Goal: Task Accomplishment & Management: Complete application form

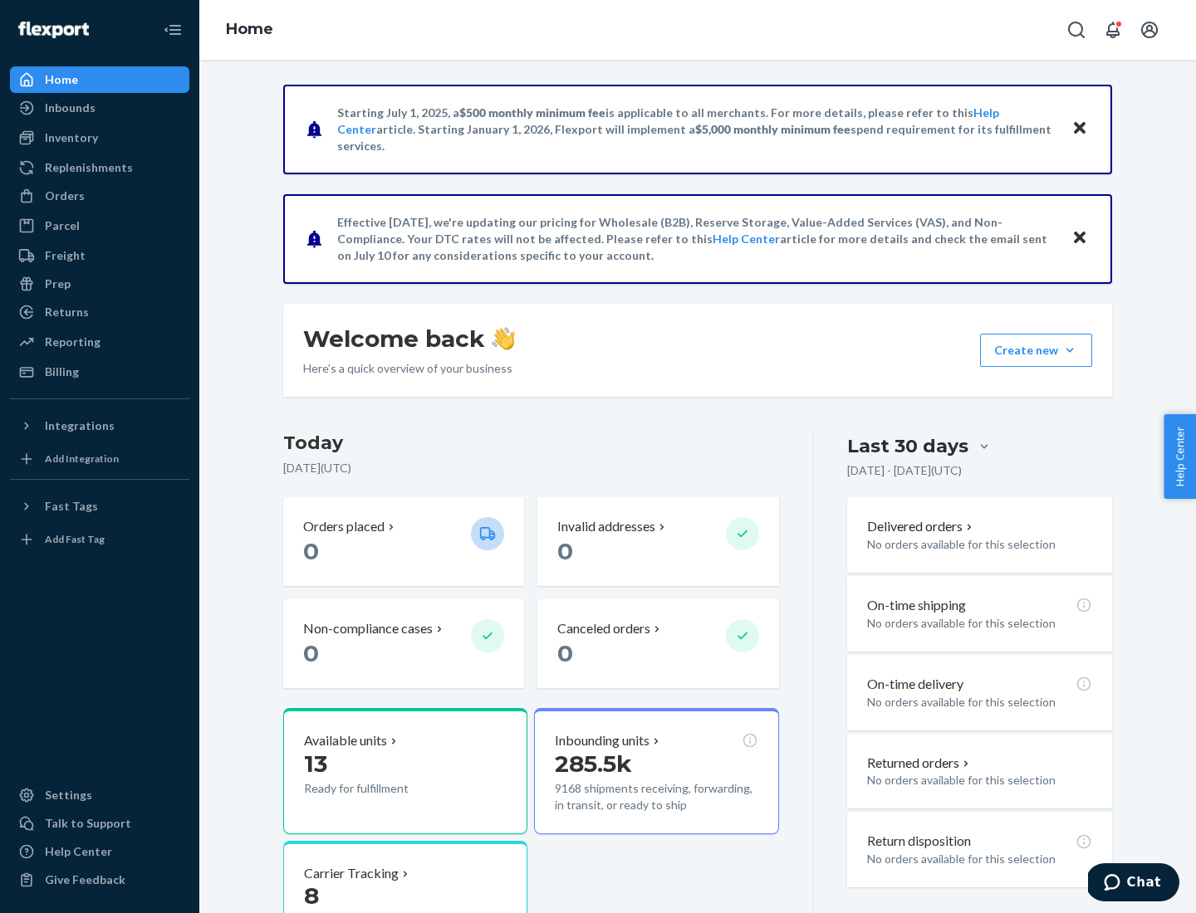
click at [1070, 350] on button "Create new Create new inbound Create new order Create new product" at bounding box center [1036, 350] width 112 height 33
click at [100, 108] on div "Inbounds" at bounding box center [100, 107] width 176 height 23
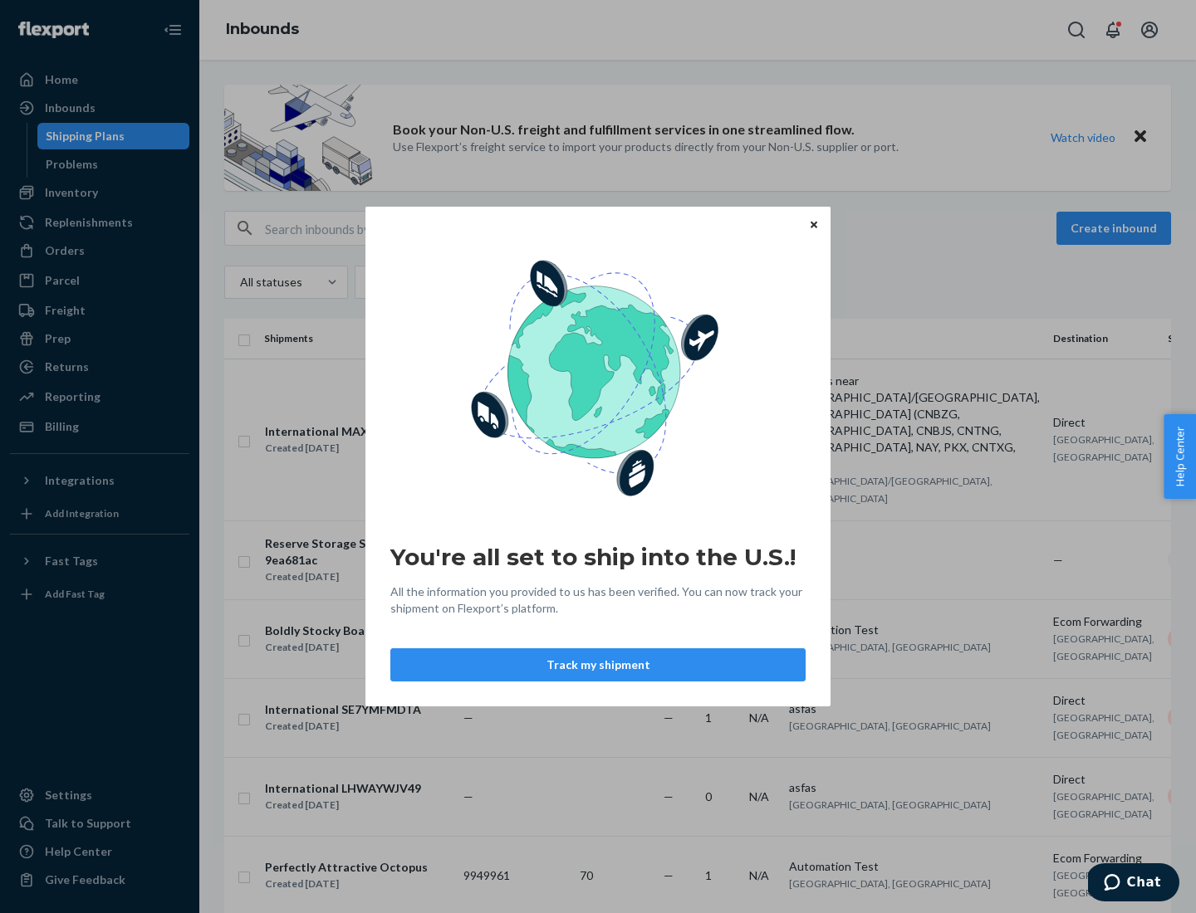
click at [813, 224] on icon "Close" at bounding box center [814, 224] width 7 height 7
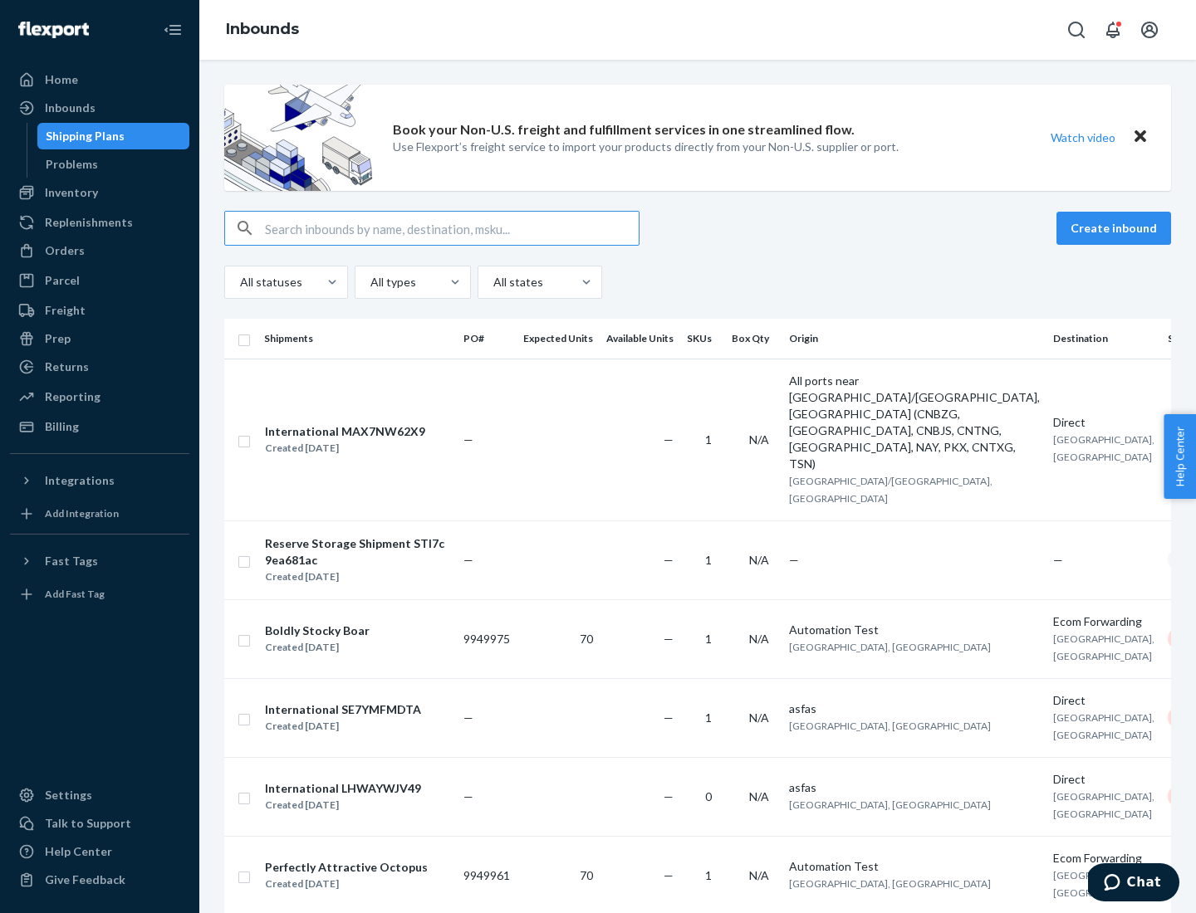
click at [1116, 228] on button "Create inbound" at bounding box center [1113, 228] width 115 height 33
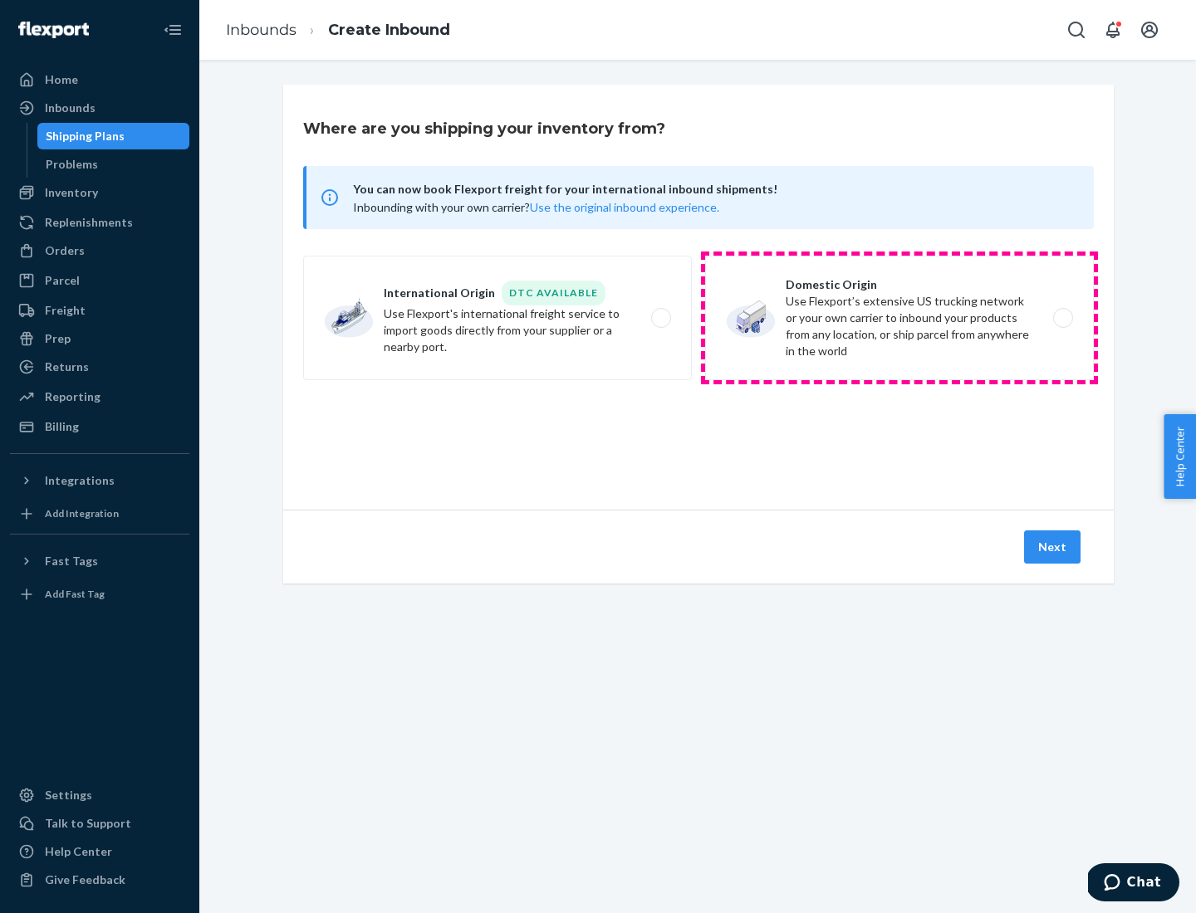
click at [899, 318] on label "Domestic Origin Use Flexport’s extensive US trucking network or your own carrie…" at bounding box center [899, 318] width 389 height 125
click at [1062, 318] on input "Domestic Origin Use Flexport’s extensive US trucking network or your own carrie…" at bounding box center [1067, 318] width 11 height 11
radio input "true"
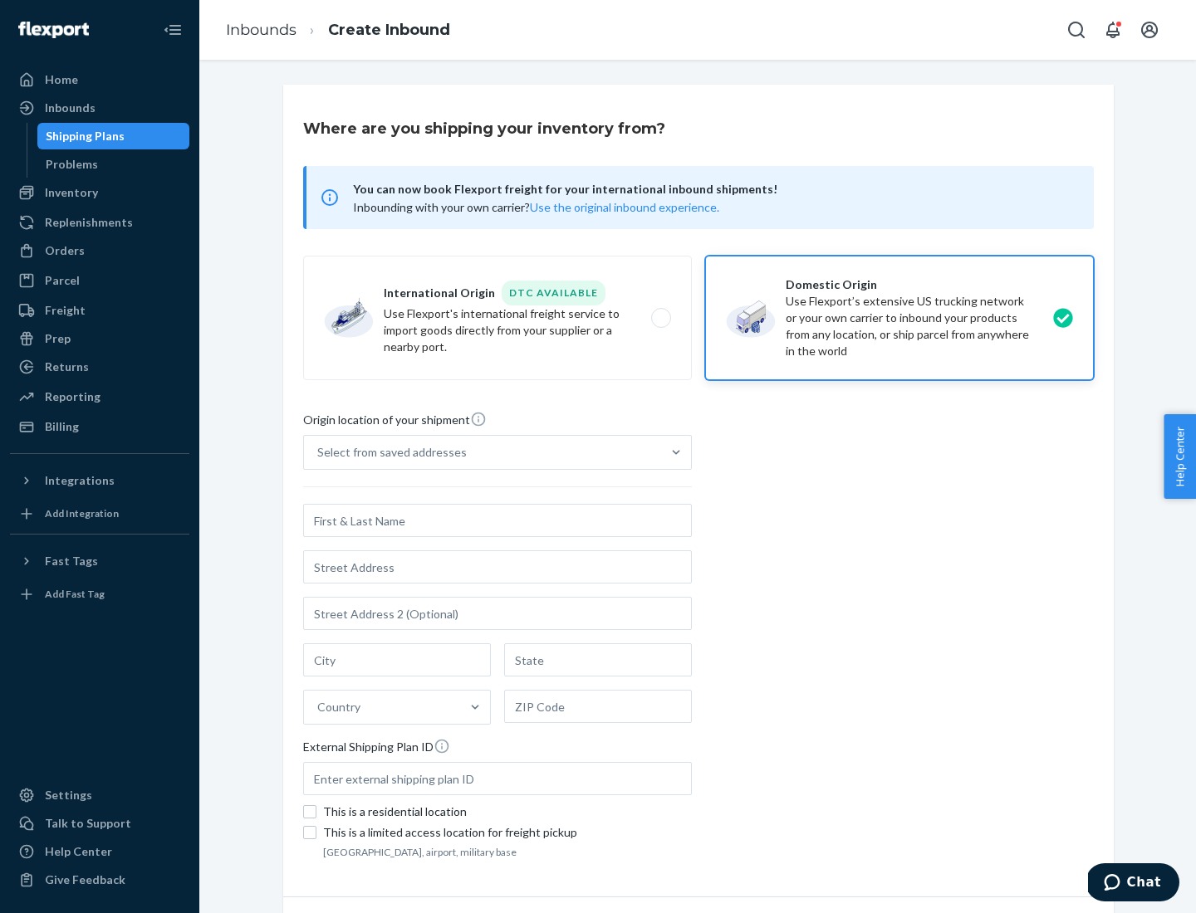
click at [482, 453] on div "Select from saved addresses" at bounding box center [482, 452] width 357 height 33
click at [319, 453] on input "Select from saved addresses" at bounding box center [318, 452] width 2 height 17
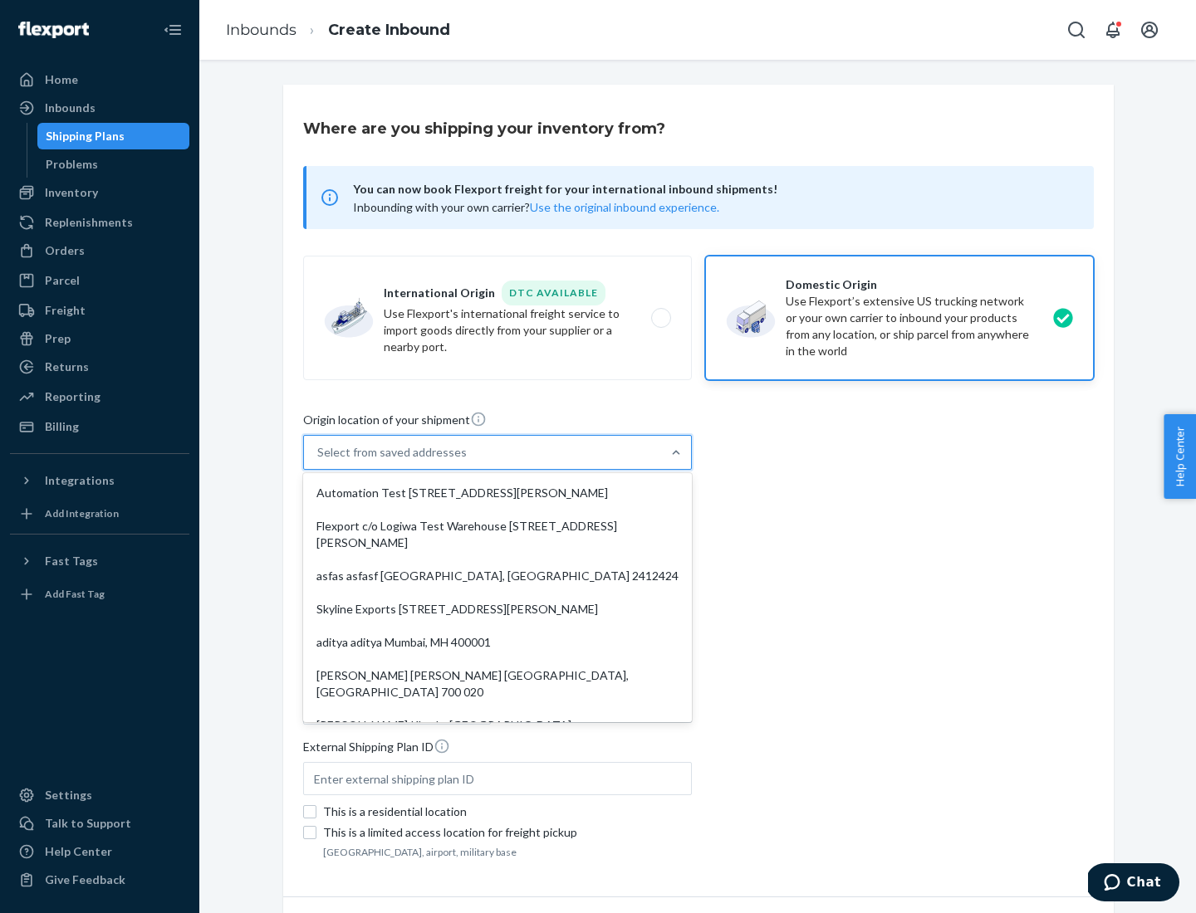
scroll to position [7, 0]
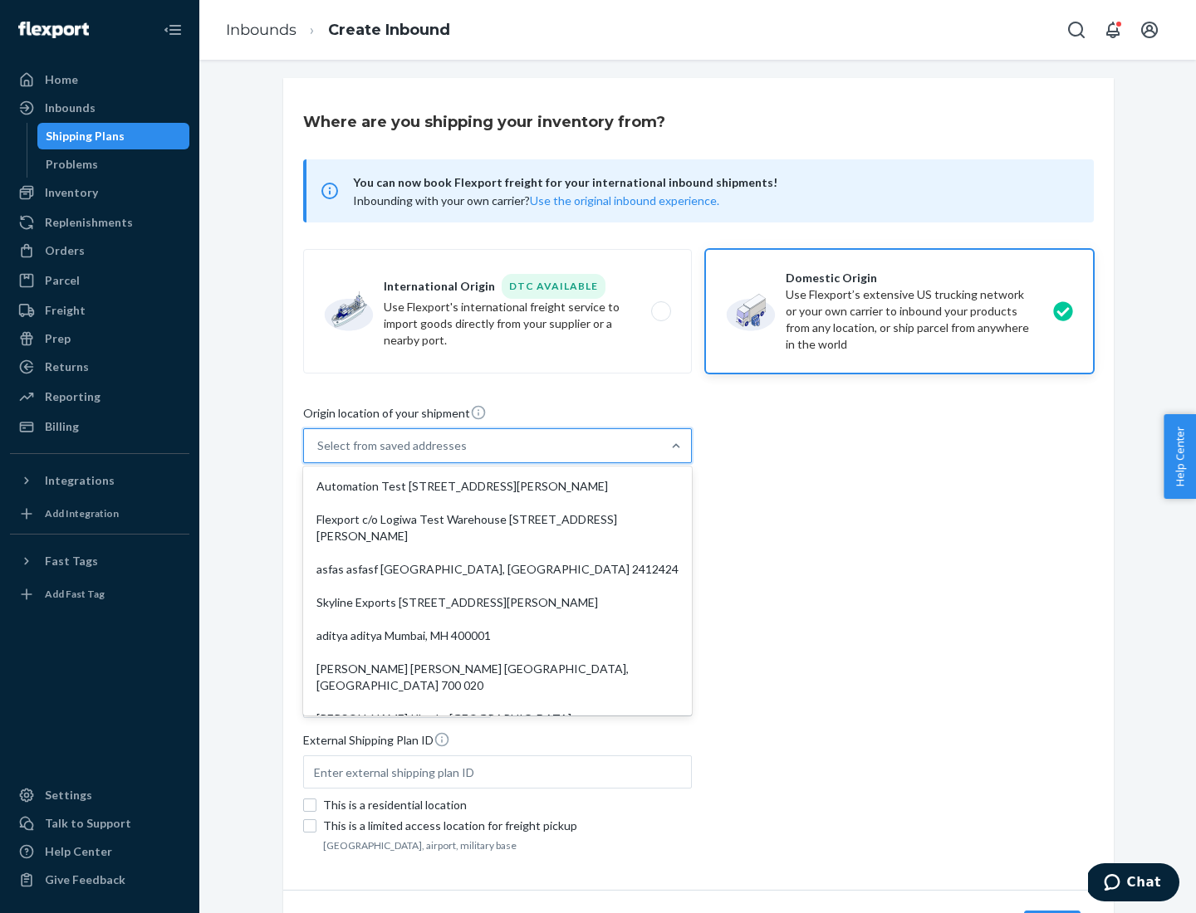
click at [497, 487] on div "Automation Test [STREET_ADDRESS][PERSON_NAME]" at bounding box center [497, 486] width 382 height 33
click at [319, 454] on input "option Automation Test [STREET_ADDRESS][PERSON_NAME]. 9 results available. Use …" at bounding box center [318, 446] width 2 height 17
type input "Automation Test"
type input "[STREET_ADDRESS][PERSON_NAME]"
type input "9th Floor"
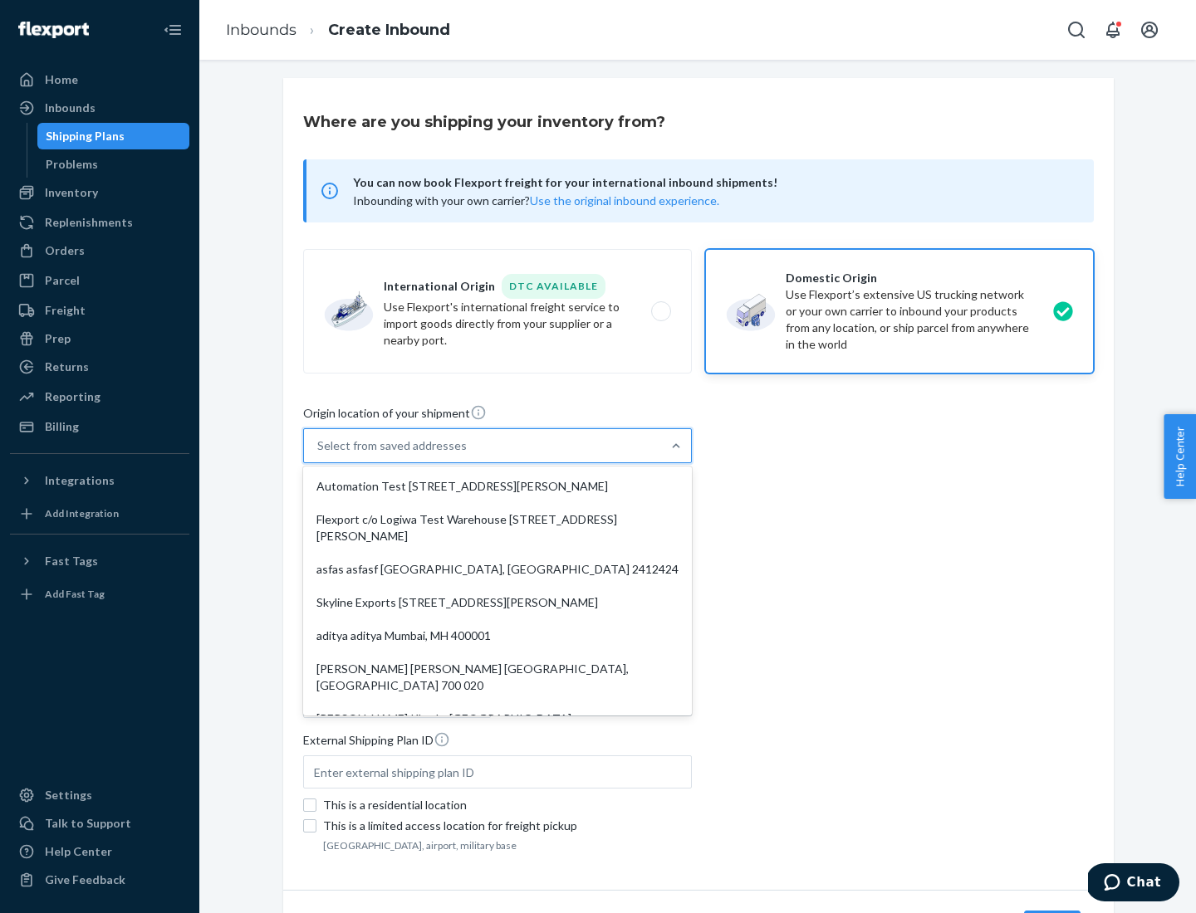
type input "[GEOGRAPHIC_DATA]"
type input "CA"
type input "94104"
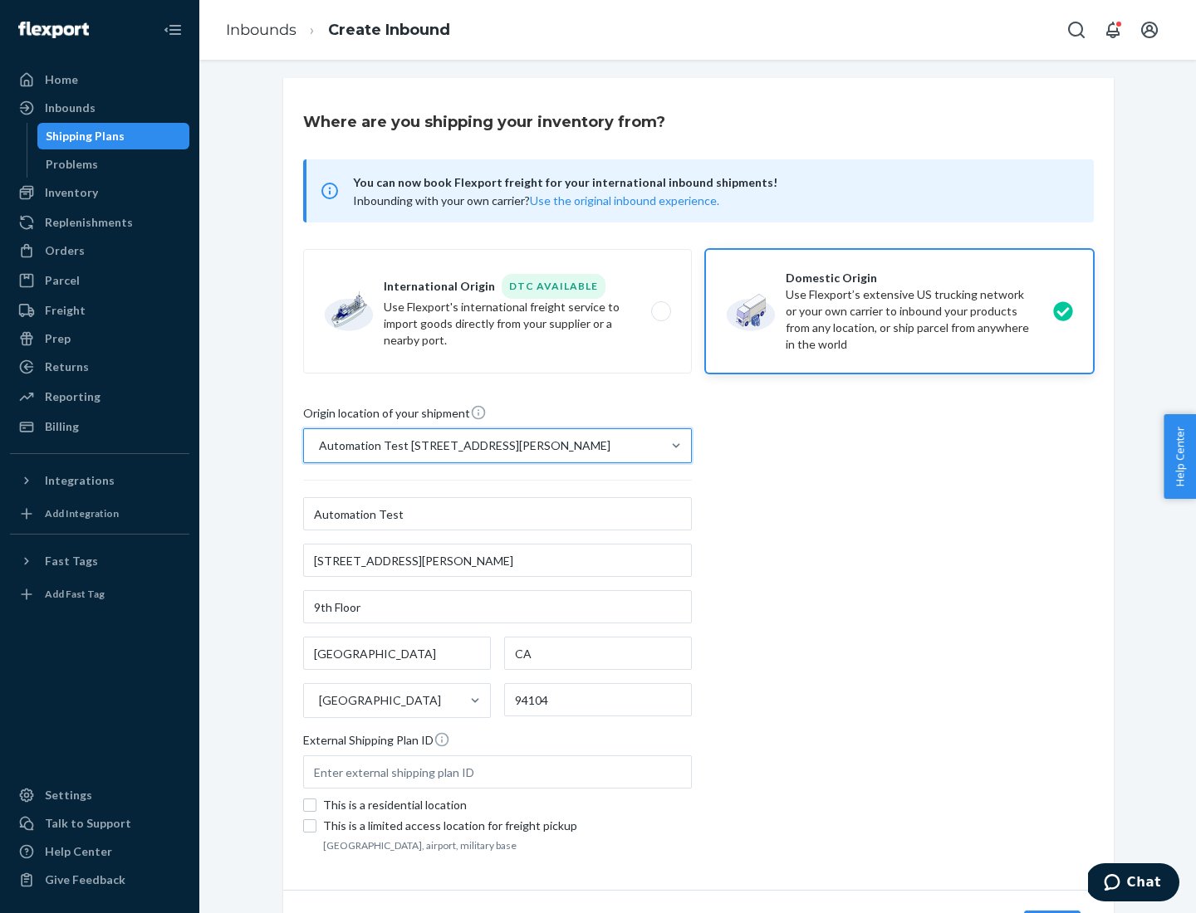
scroll to position [97, 0]
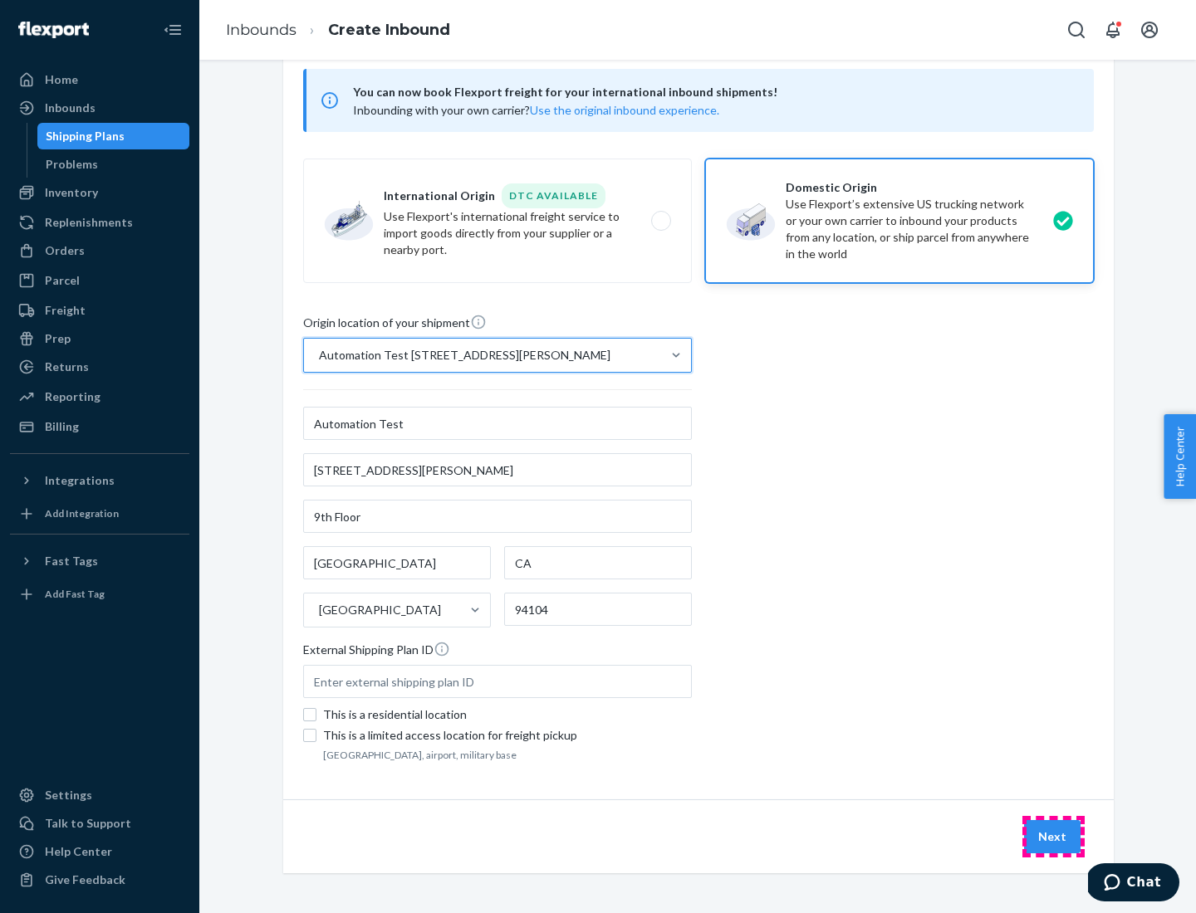
click at [1053, 837] on button "Next" at bounding box center [1052, 836] width 56 height 33
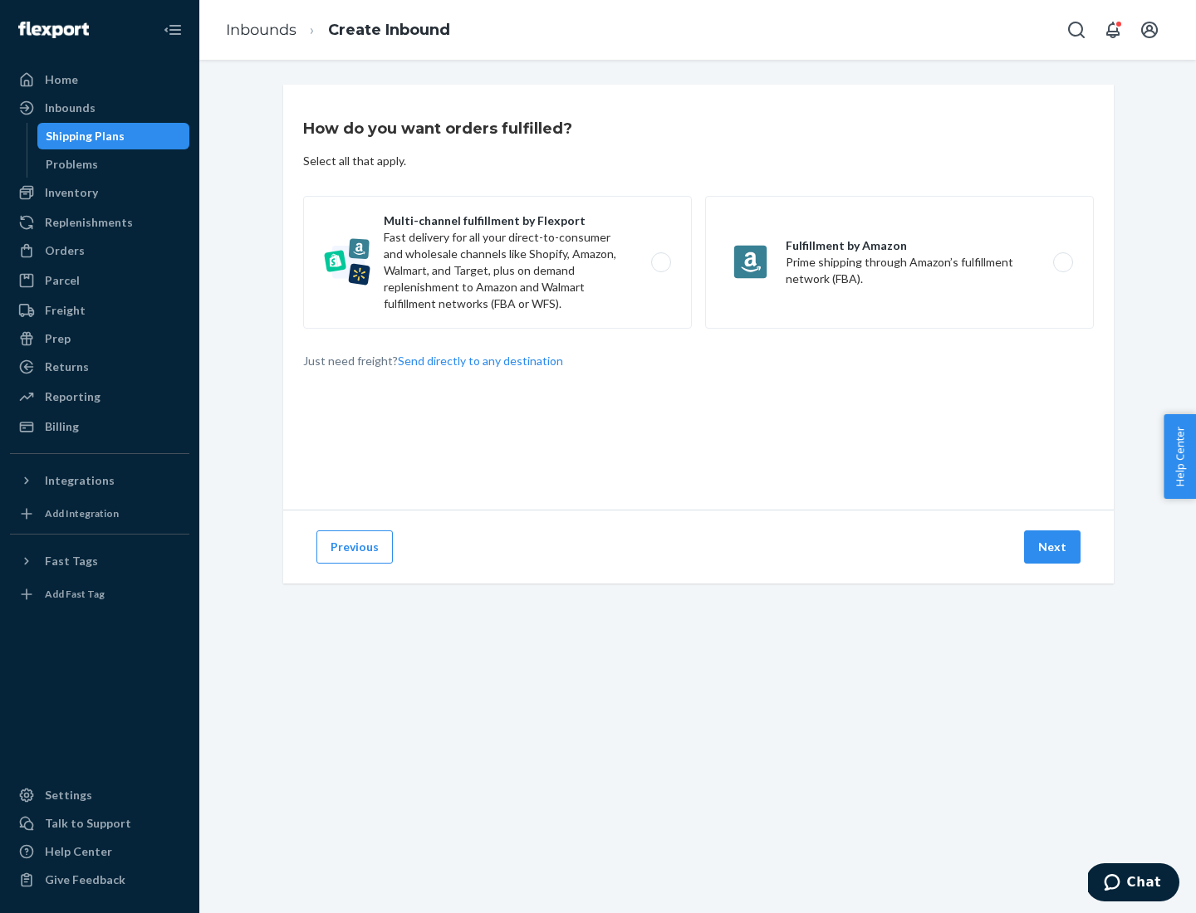
click at [497, 262] on label "Multi-channel fulfillment by Flexport Fast delivery for all your direct-to-cons…" at bounding box center [497, 262] width 389 height 133
click at [660, 262] on input "Multi-channel fulfillment by Flexport Fast delivery for all your direct-to-cons…" at bounding box center [665, 262] width 11 height 11
radio input "true"
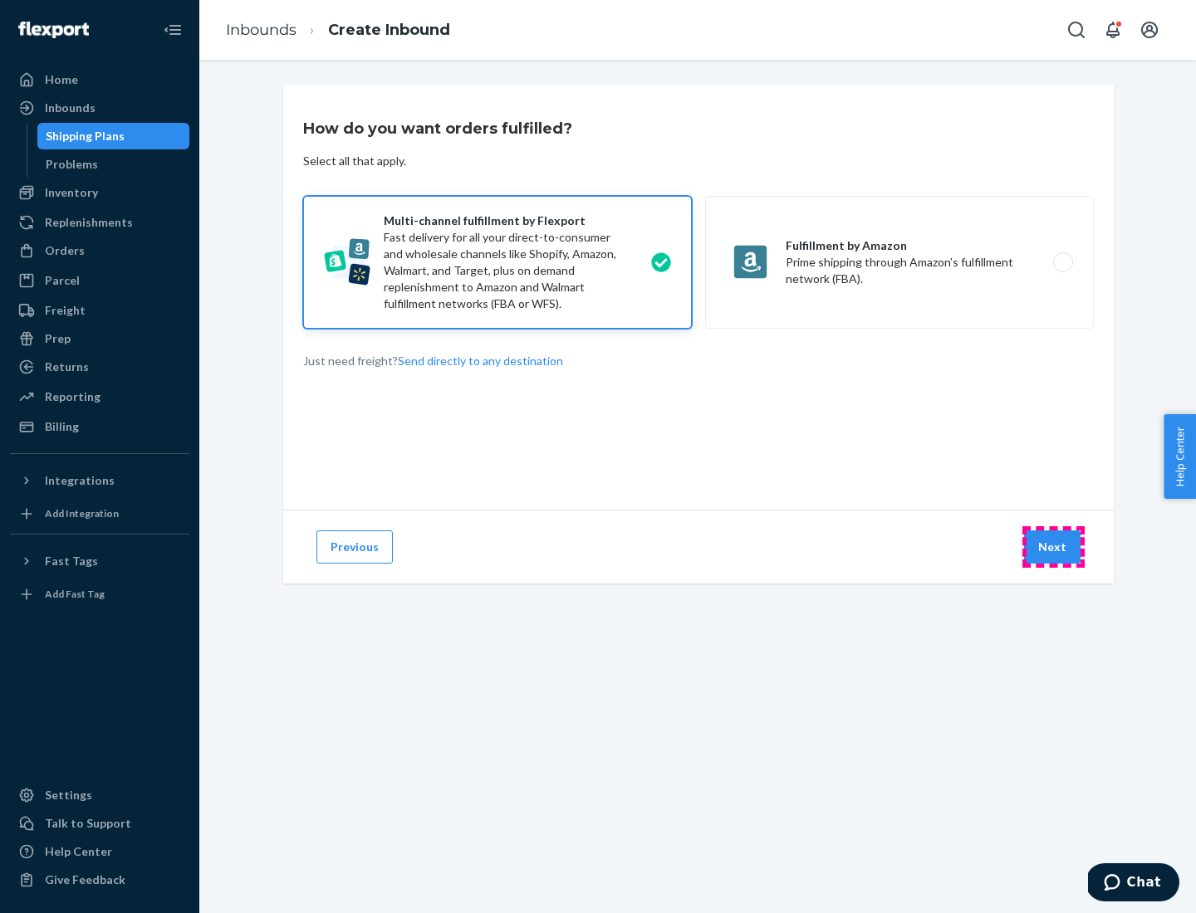
click at [1053, 547] on button "Next" at bounding box center [1052, 547] width 56 height 33
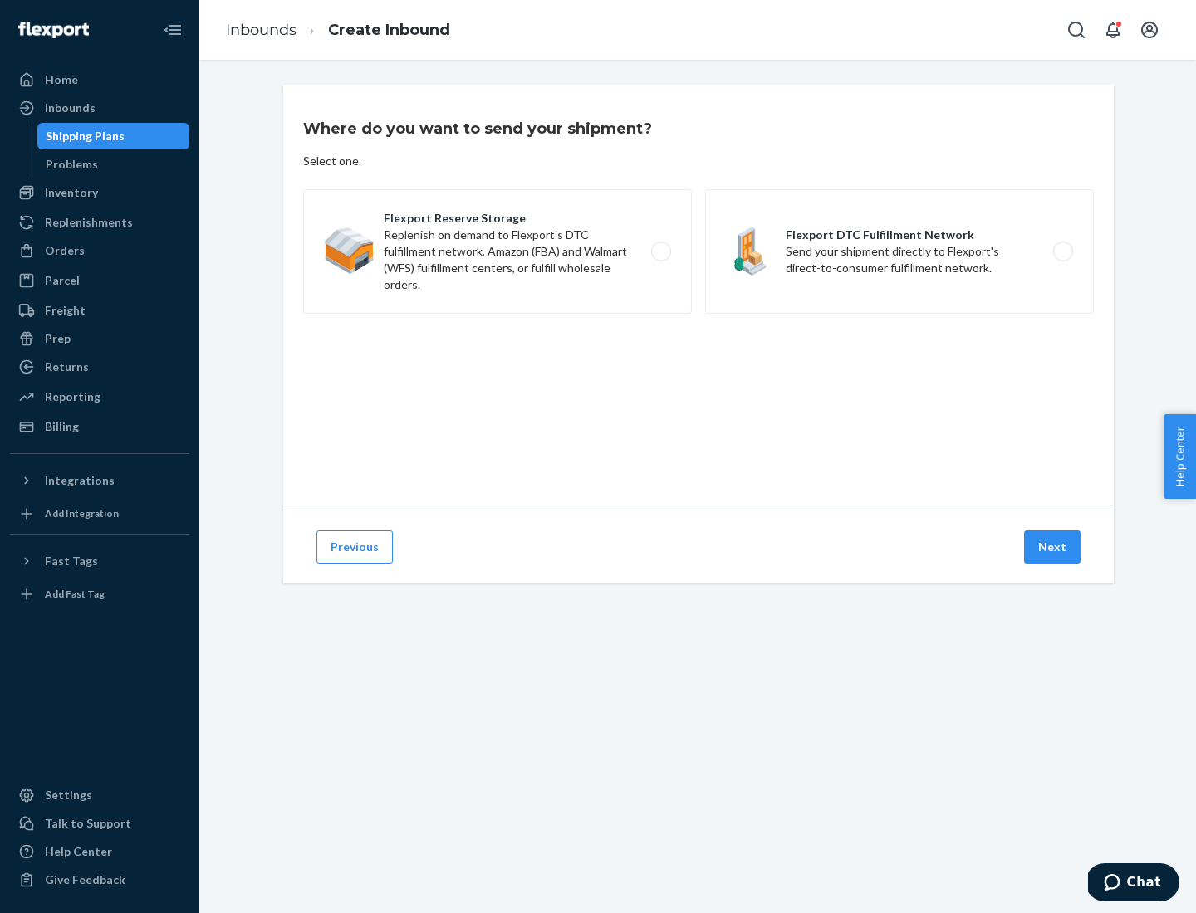
click at [497, 252] on label "Flexport Reserve Storage Replenish on demand to Flexport's DTC fulfillment netw…" at bounding box center [497, 251] width 389 height 125
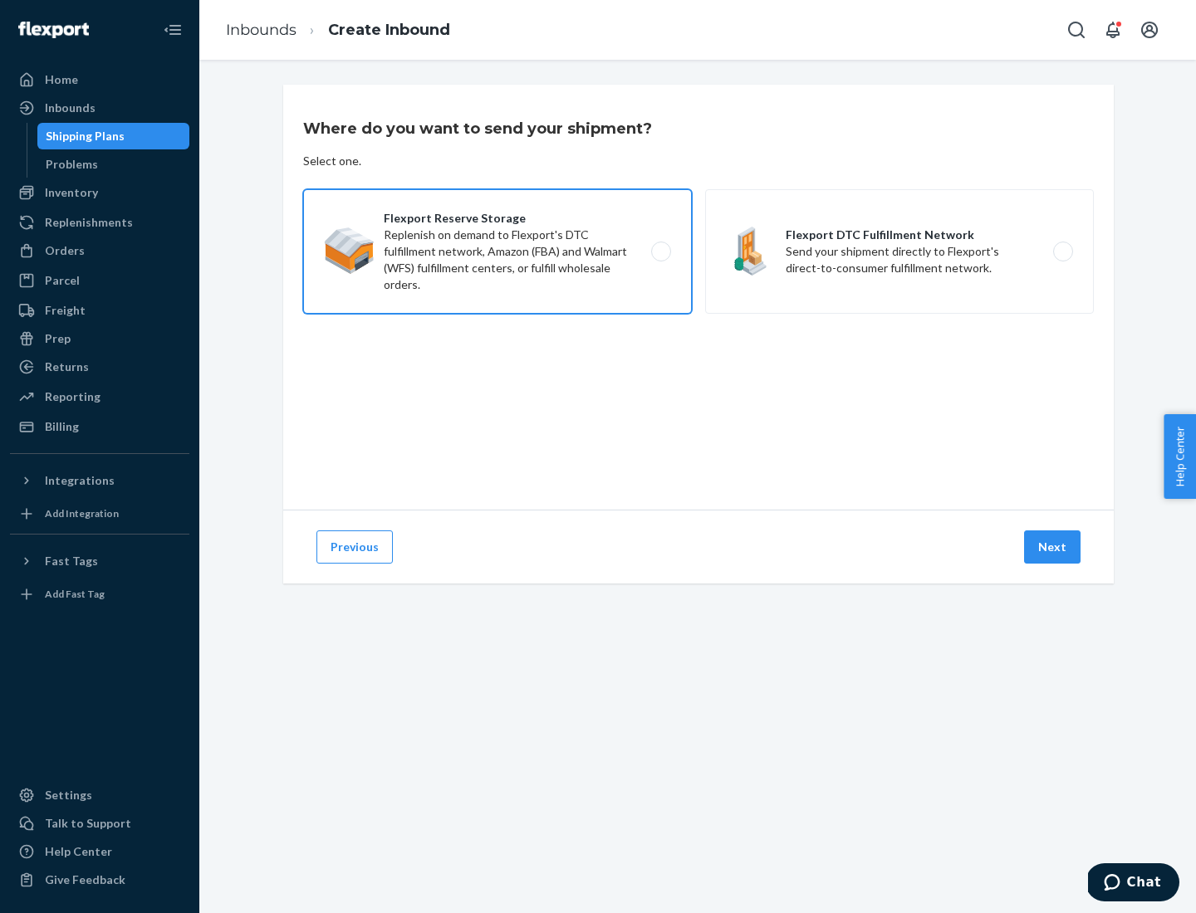
click at [660, 252] on input "Flexport Reserve Storage Replenish on demand to Flexport's DTC fulfillment netw…" at bounding box center [665, 252] width 11 height 11
radio input "true"
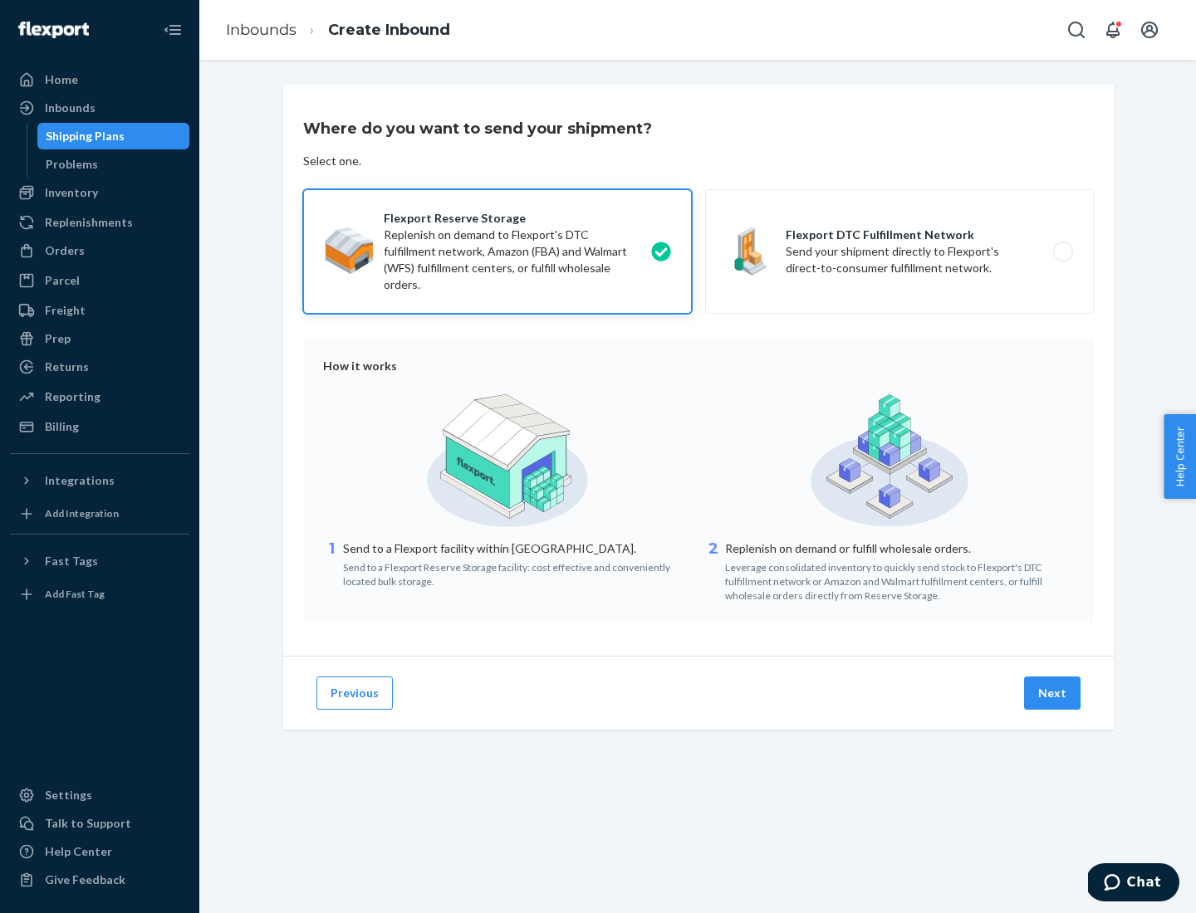
click at [1053, 693] on button "Next" at bounding box center [1052, 693] width 56 height 33
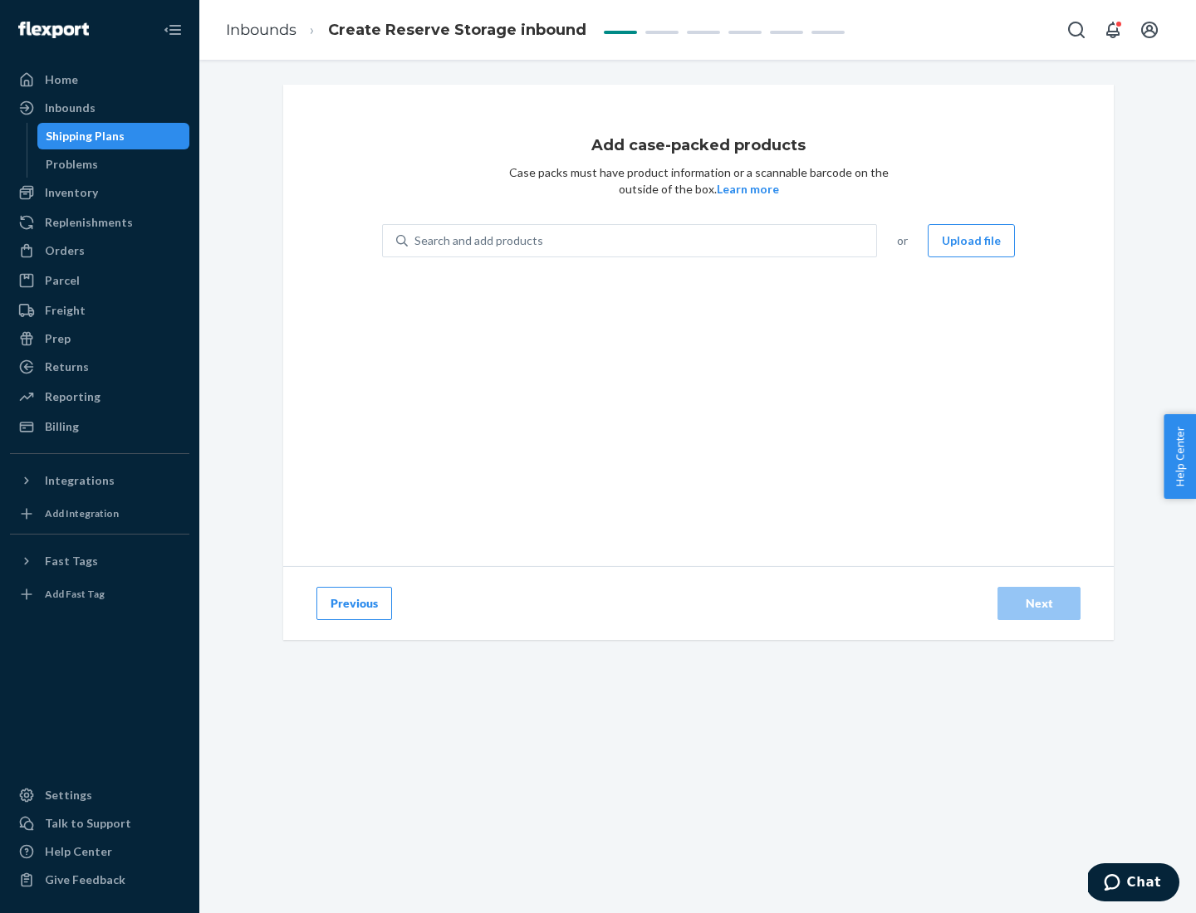
click at [643, 241] on div "Search and add products" at bounding box center [642, 241] width 468 height 30
click at [416, 241] on input "Search and add products" at bounding box center [415, 241] width 2 height 17
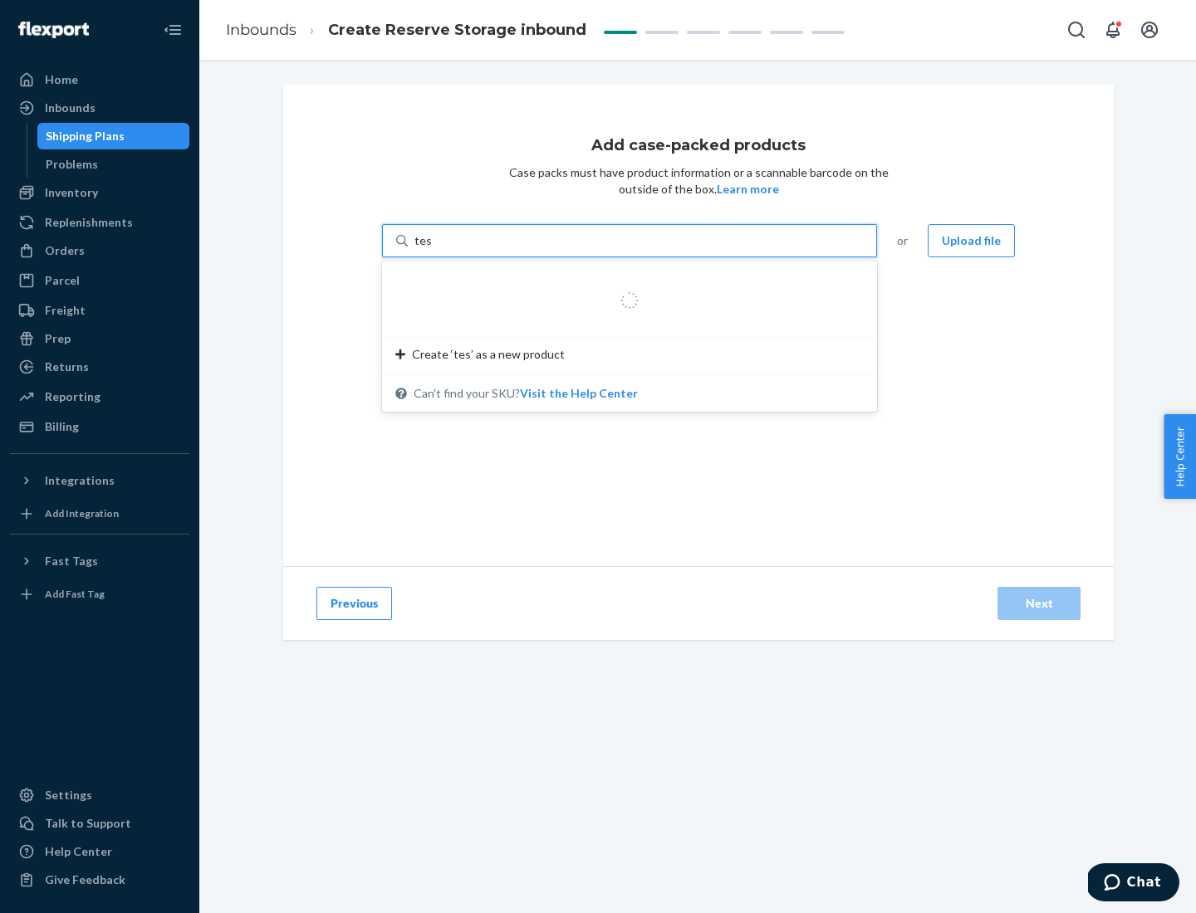
type input "test-syn"
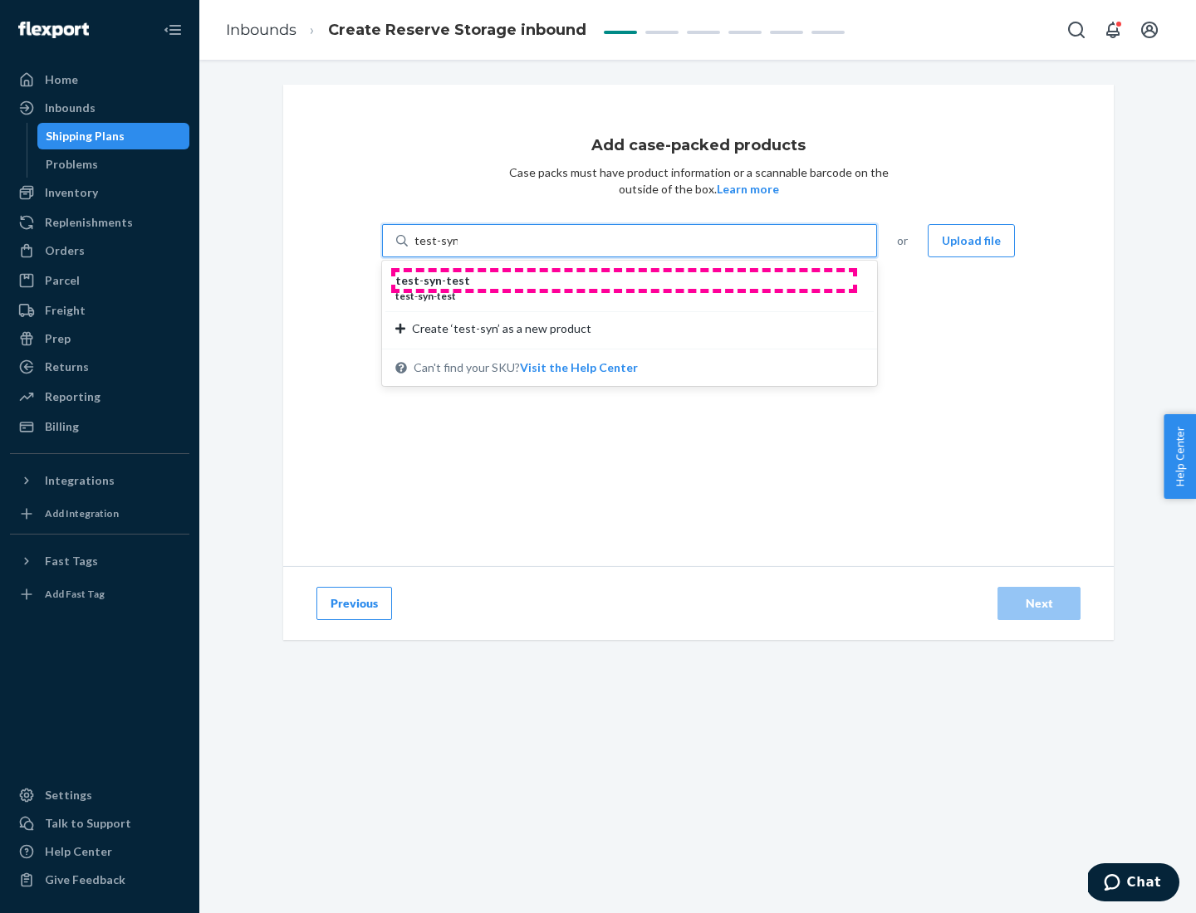
click at [624, 281] on div "test - syn - test" at bounding box center [622, 280] width 455 height 17
click at [458, 249] on input "test-syn" at bounding box center [435, 241] width 43 height 17
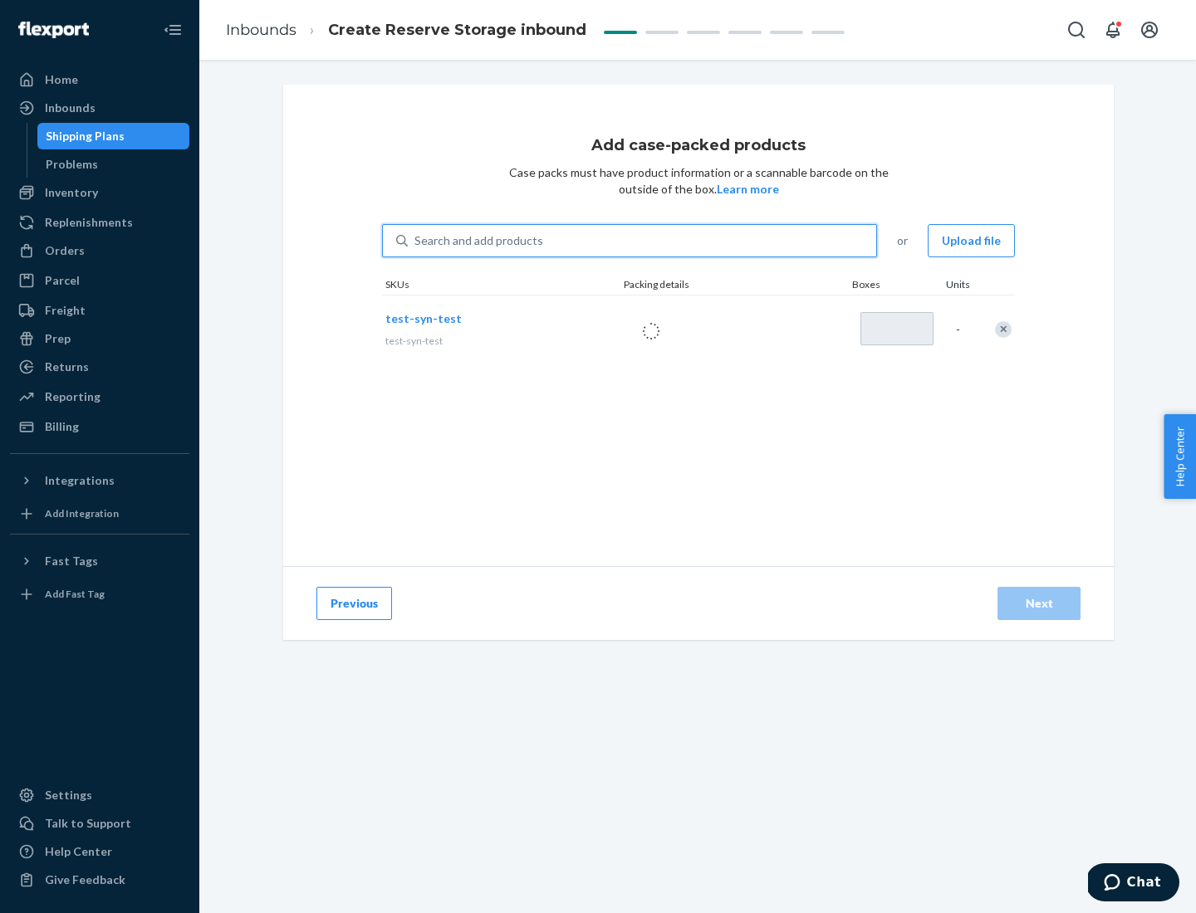
type input "1"
click at [1039, 604] on div "Next" at bounding box center [1038, 603] width 55 height 17
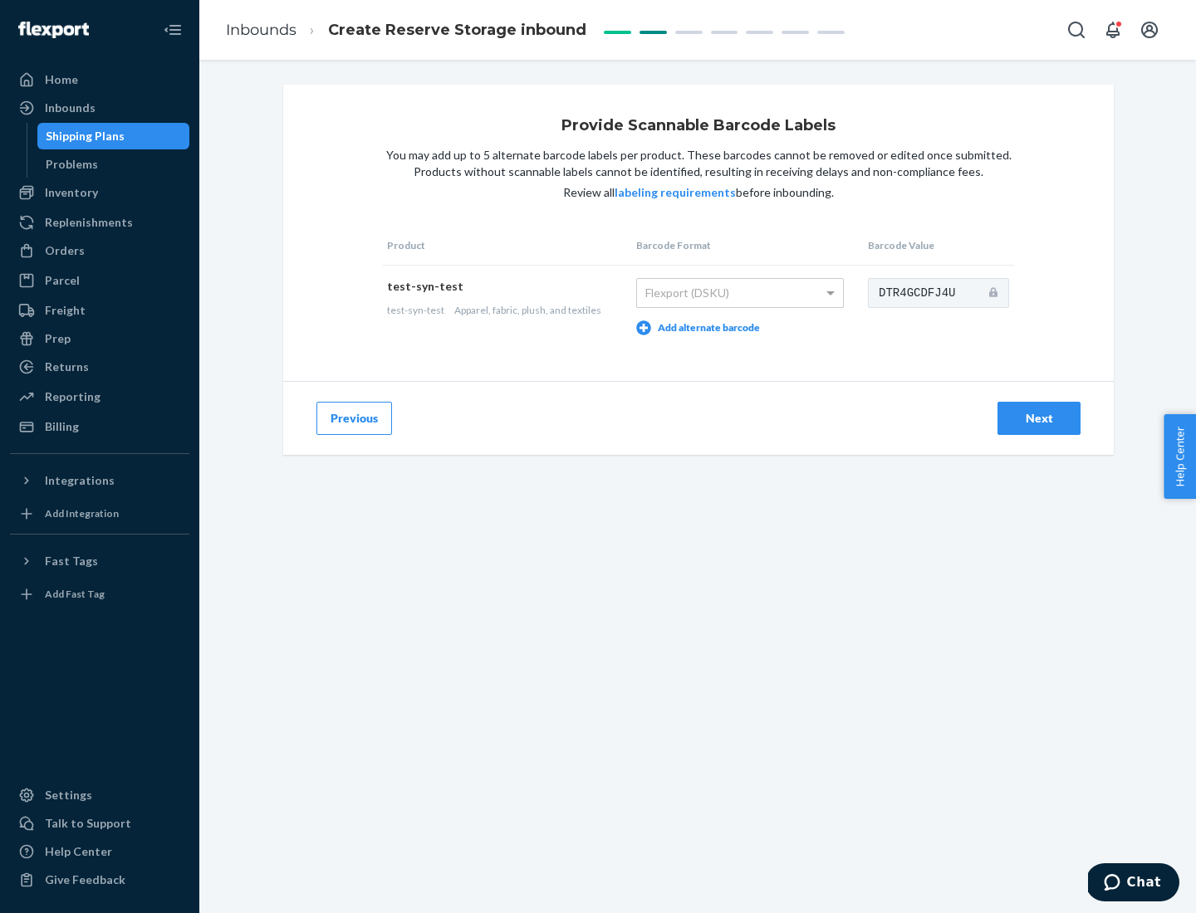
click at [1039, 418] on div "Next" at bounding box center [1038, 418] width 55 height 17
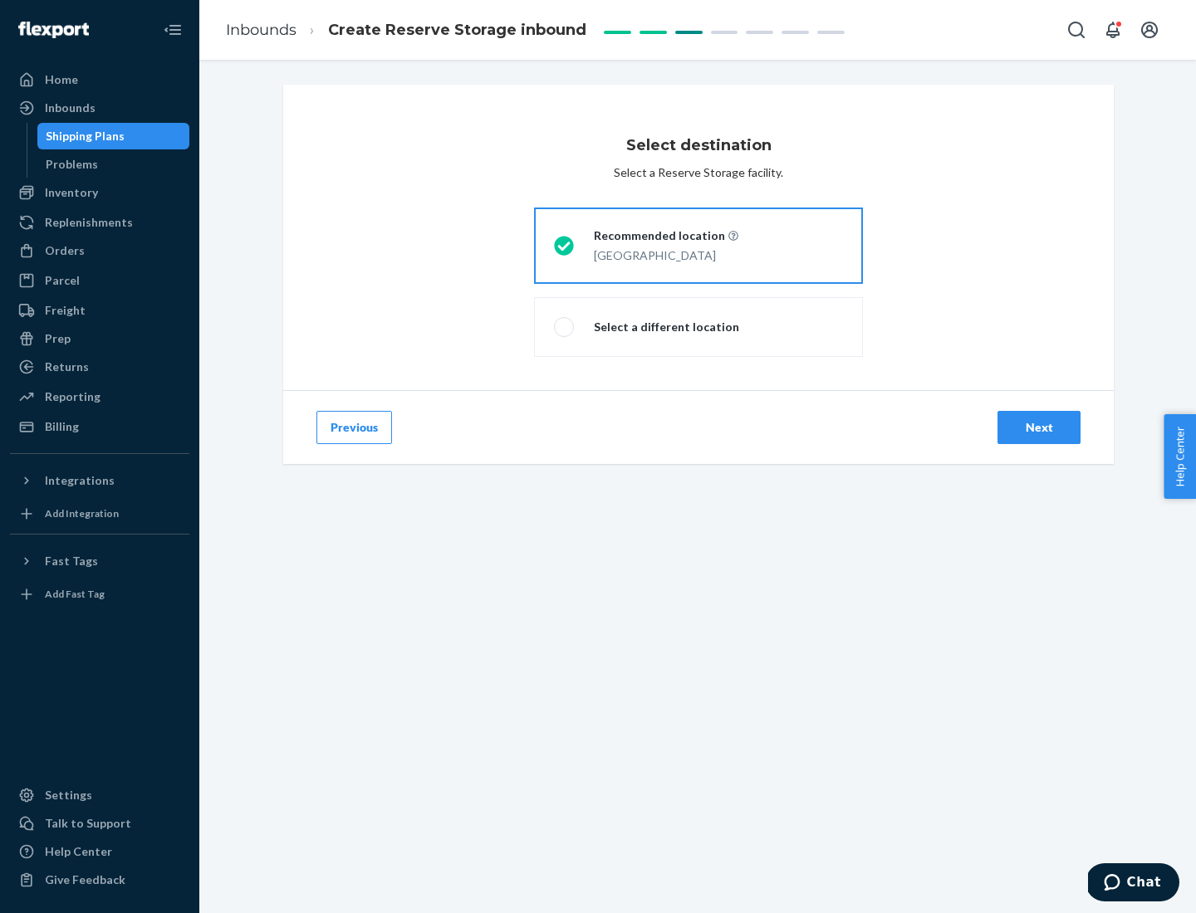
click at [1039, 428] on div "Next" at bounding box center [1038, 427] width 55 height 17
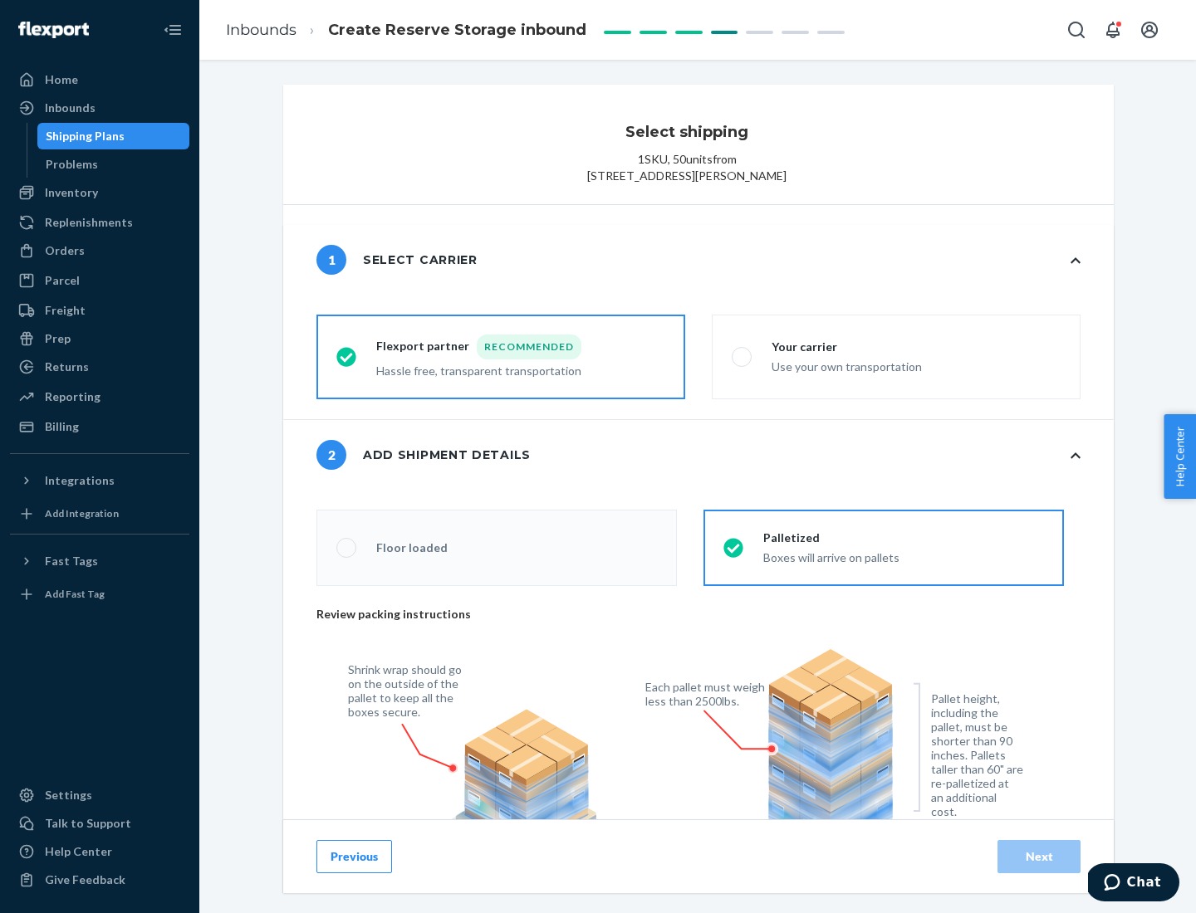
radio input "false"
type input "1"
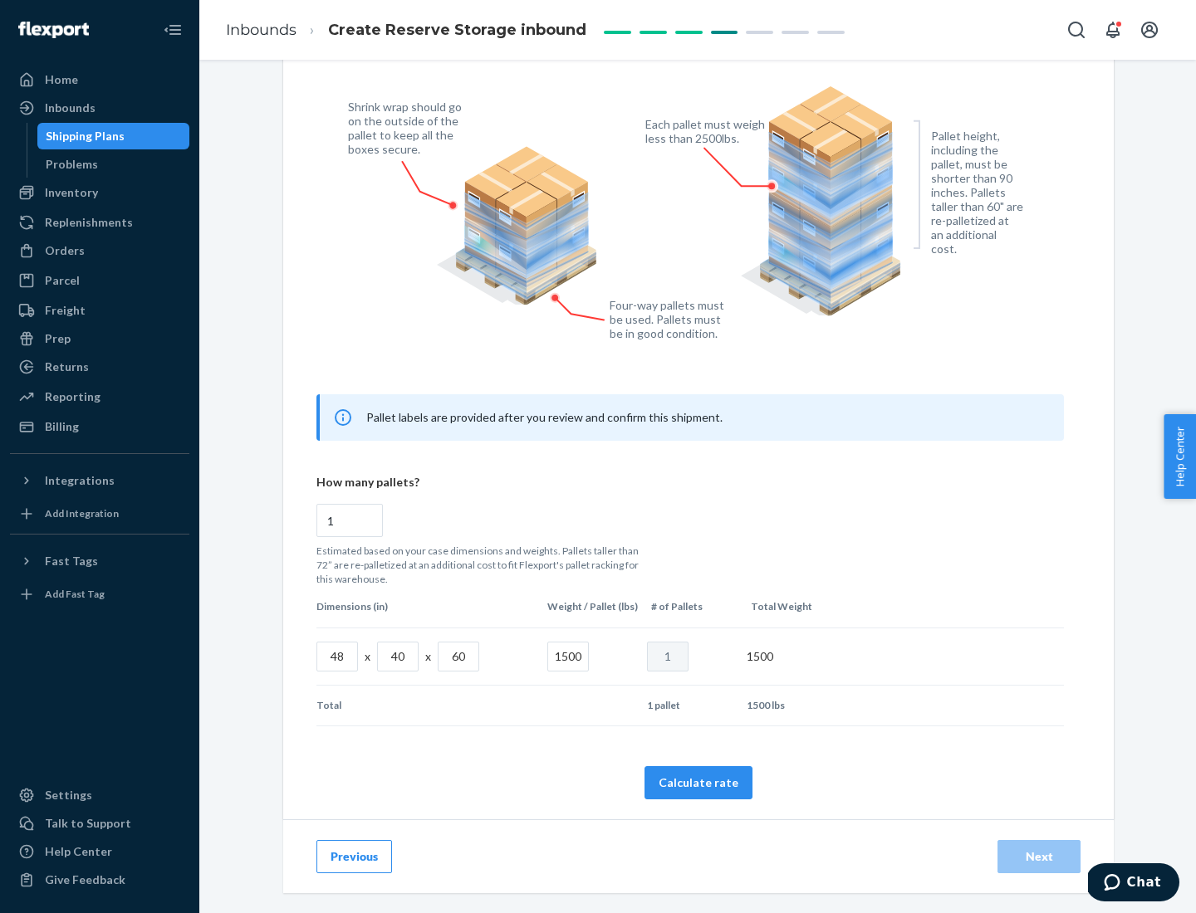
click at [698, 782] on button "Calculate rate" at bounding box center [698, 782] width 108 height 33
radio input "false"
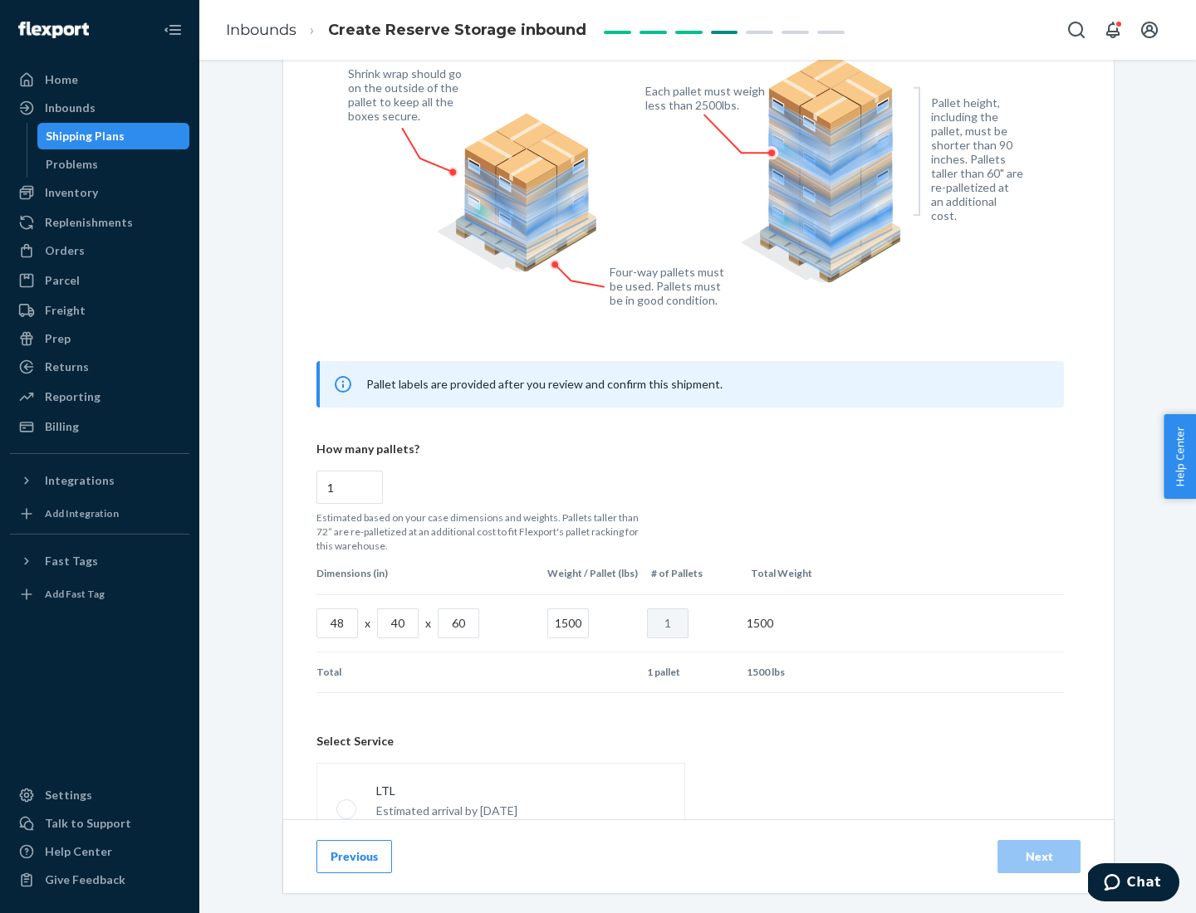
scroll to position [734, 0]
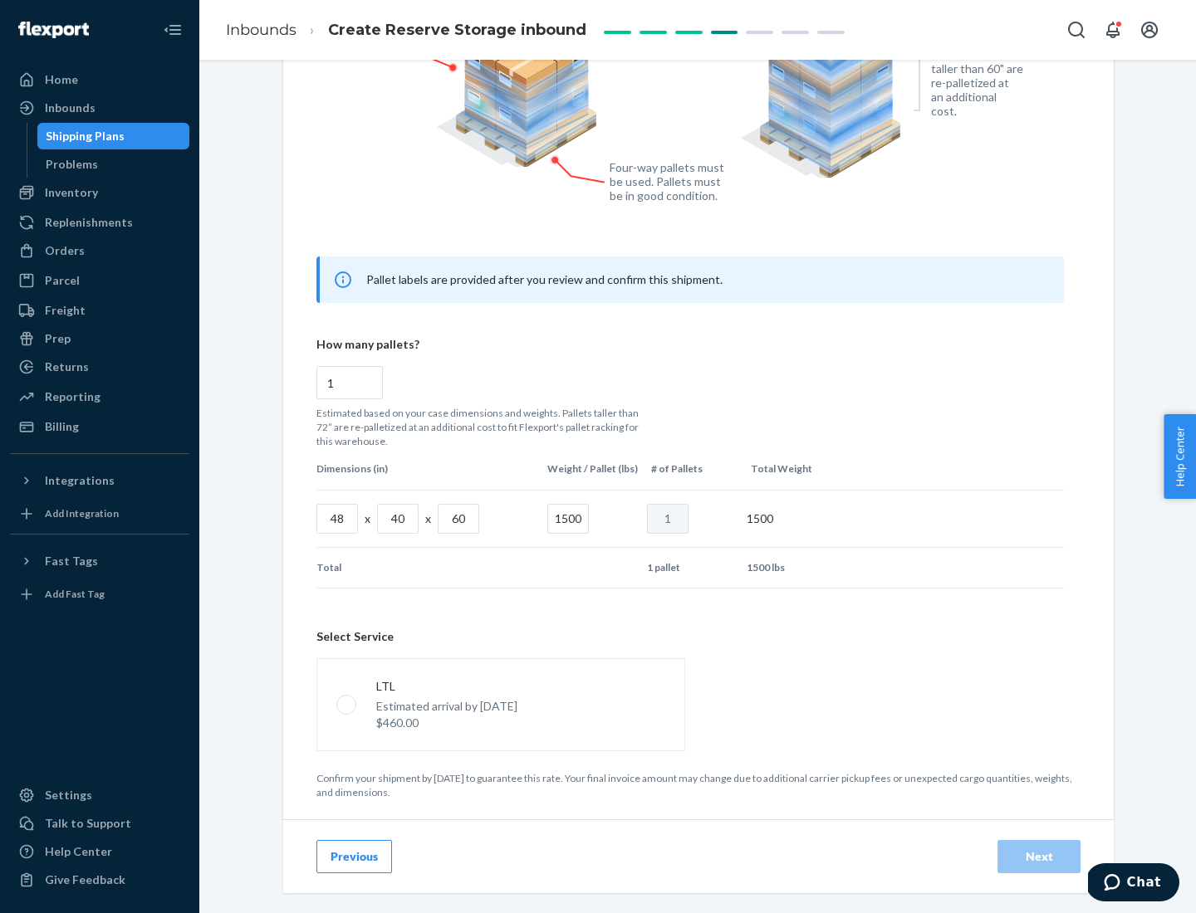
click at [500, 704] on p "Estimated arrival by [DATE]" at bounding box center [446, 706] width 141 height 17
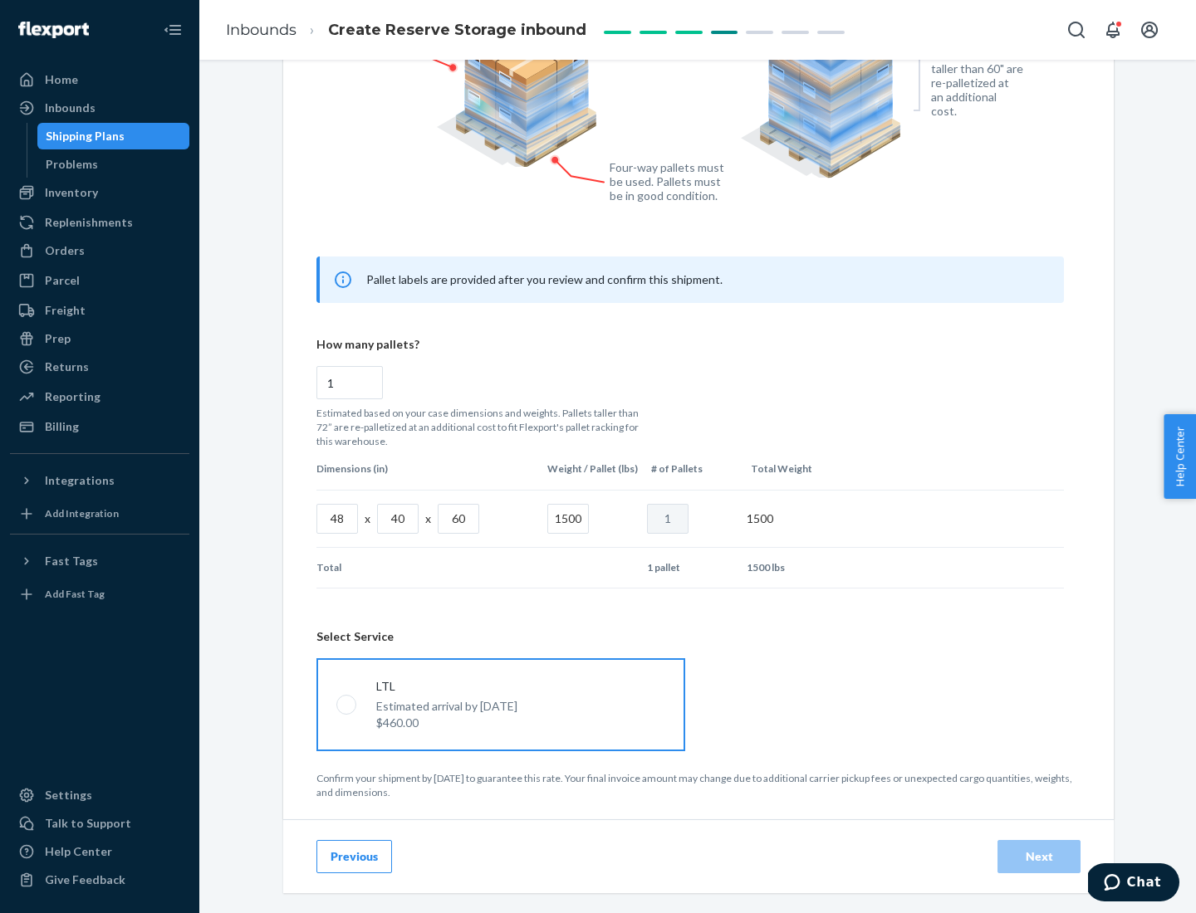
click at [347, 704] on input "LTL Estimated arrival by [DATE] $460.00" at bounding box center [341, 704] width 11 height 11
radio input "true"
radio input "false"
click at [1039, 856] on div "Next" at bounding box center [1038, 857] width 55 height 17
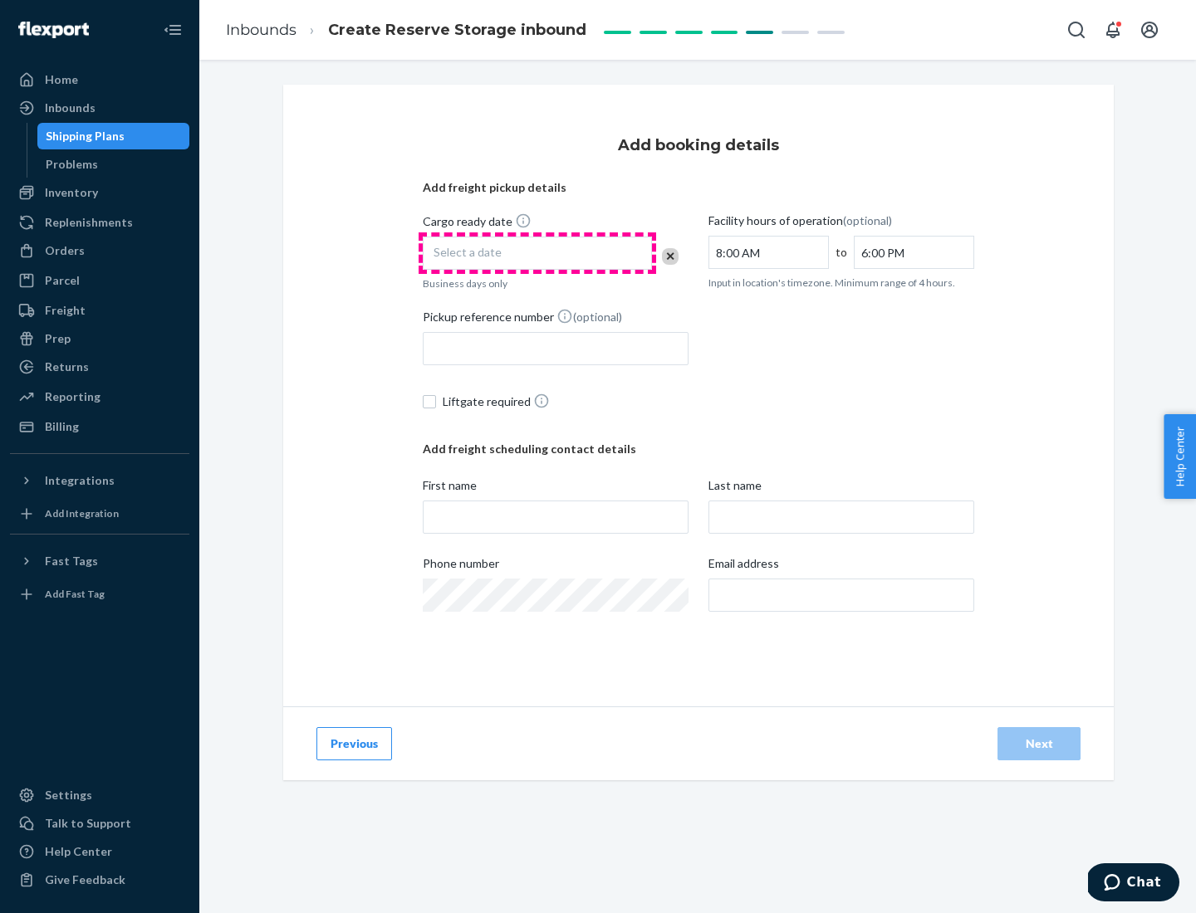
click at [537, 253] on div "Select a date" at bounding box center [537, 253] width 229 height 33
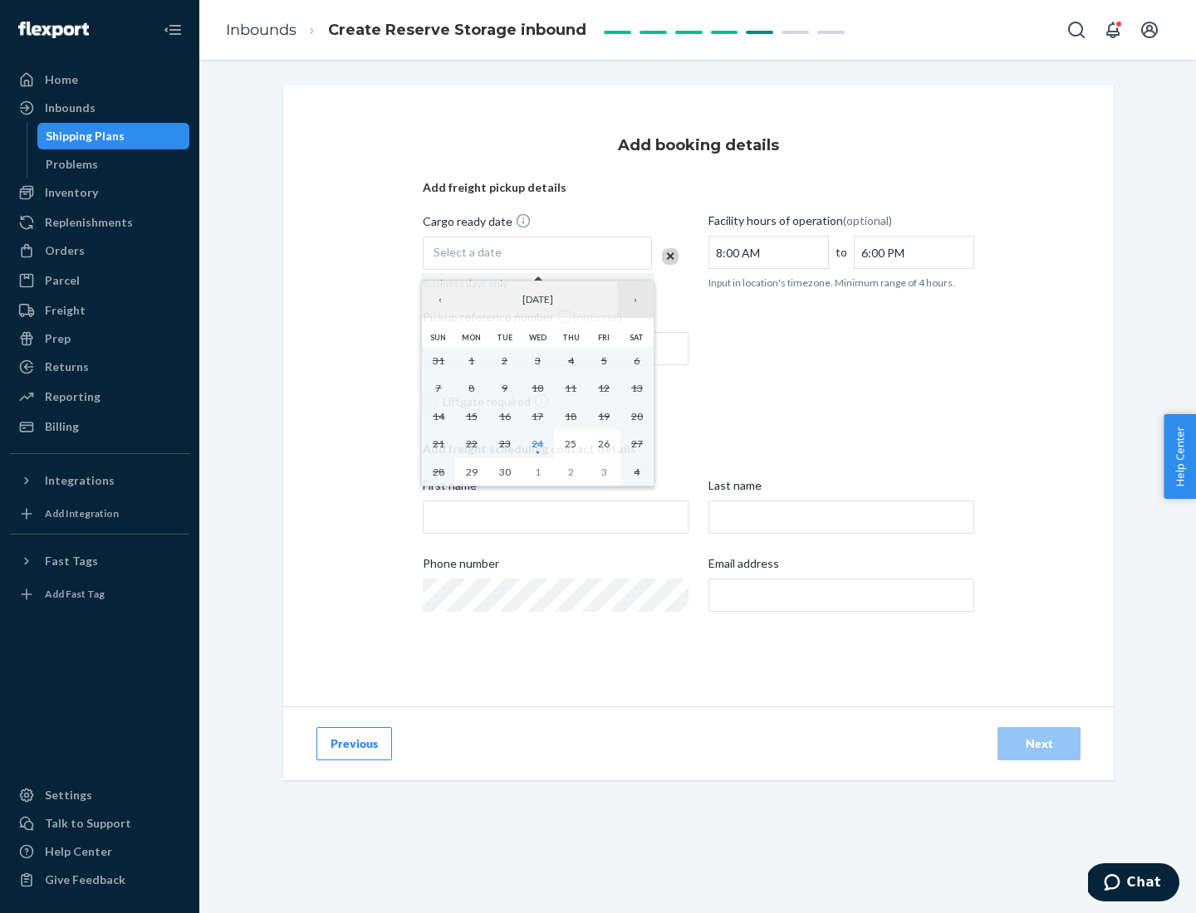
click at [635, 300] on button "›" at bounding box center [635, 300] width 37 height 37
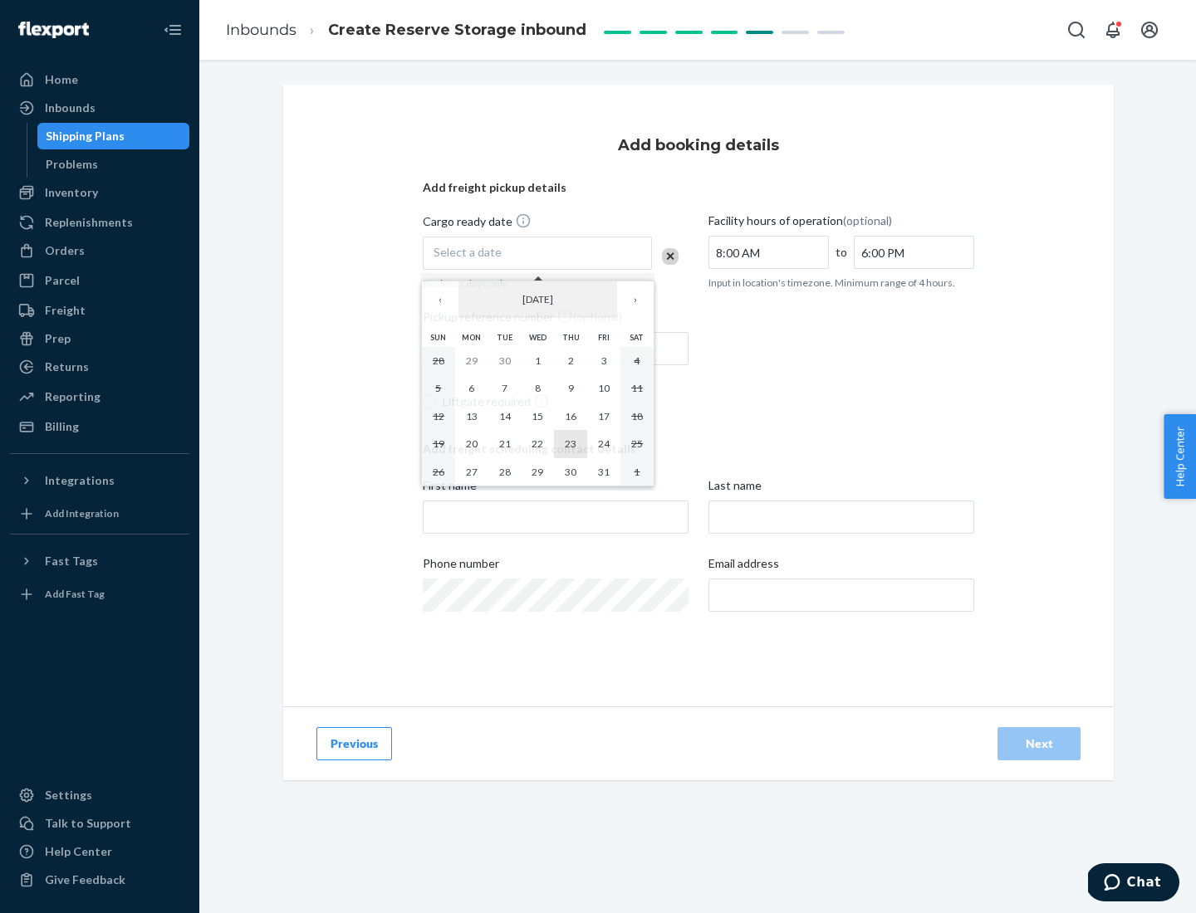
click at [571, 443] on abbr "23" at bounding box center [571, 444] width 12 height 12
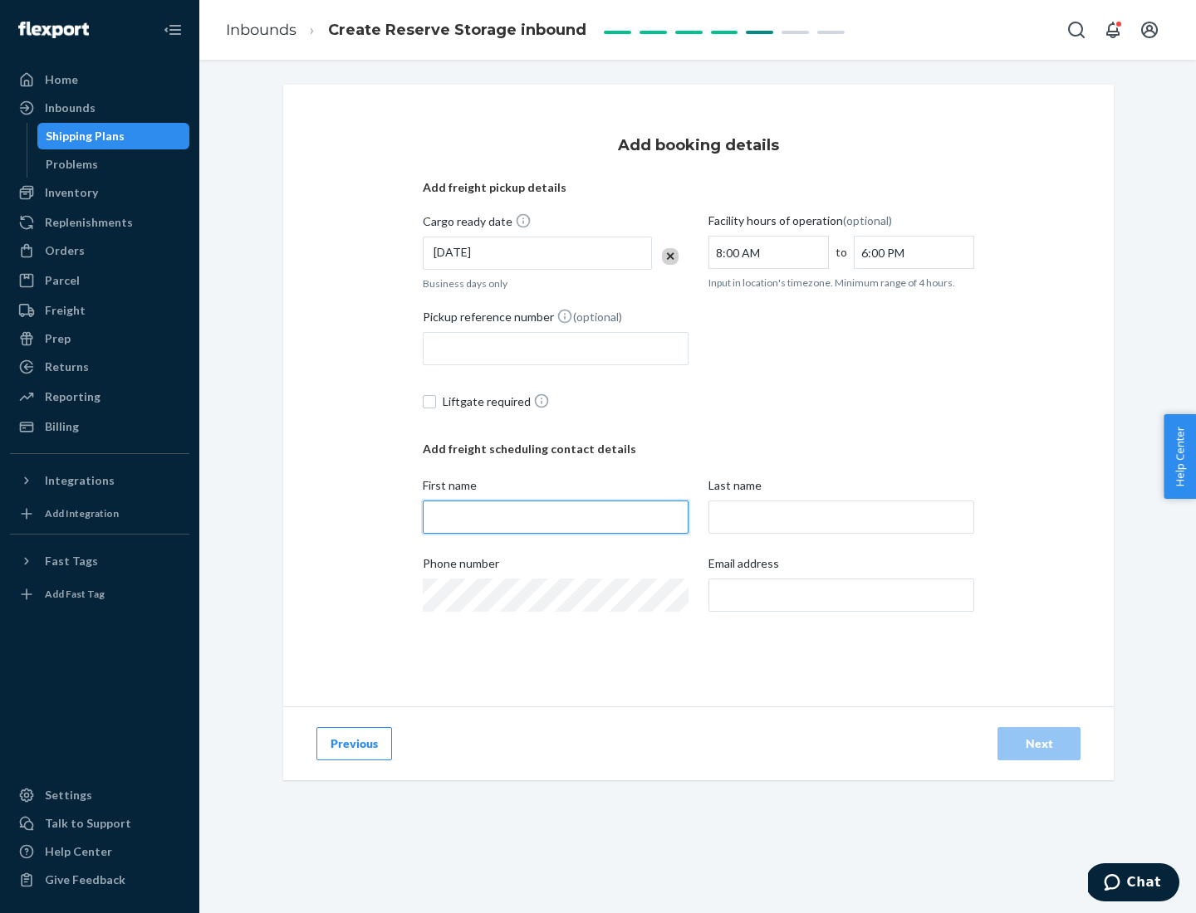
click at [556, 517] on input "First name" at bounding box center [556, 517] width 266 height 33
type input "[PERSON_NAME]"
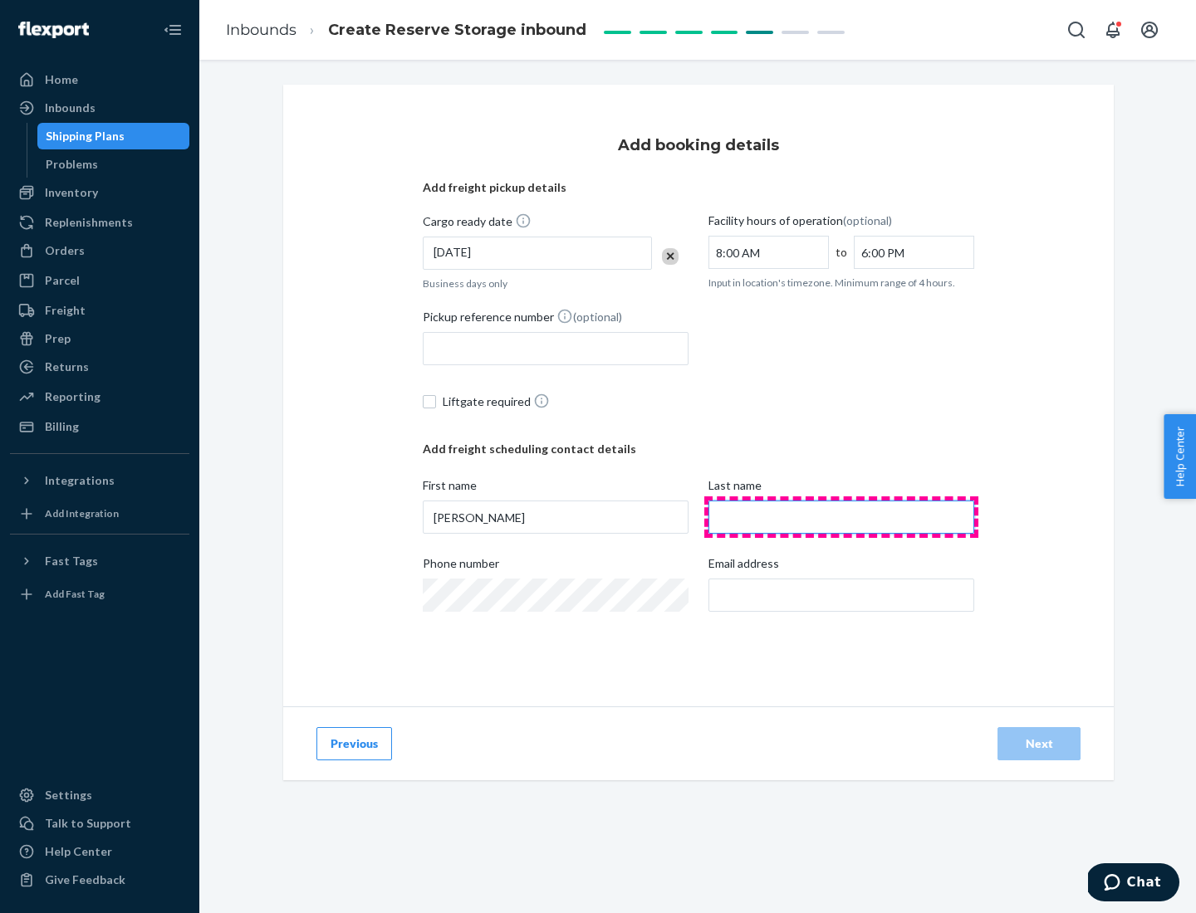
click at [841, 517] on input "Last name" at bounding box center [841, 517] width 266 height 33
type input "Doe"
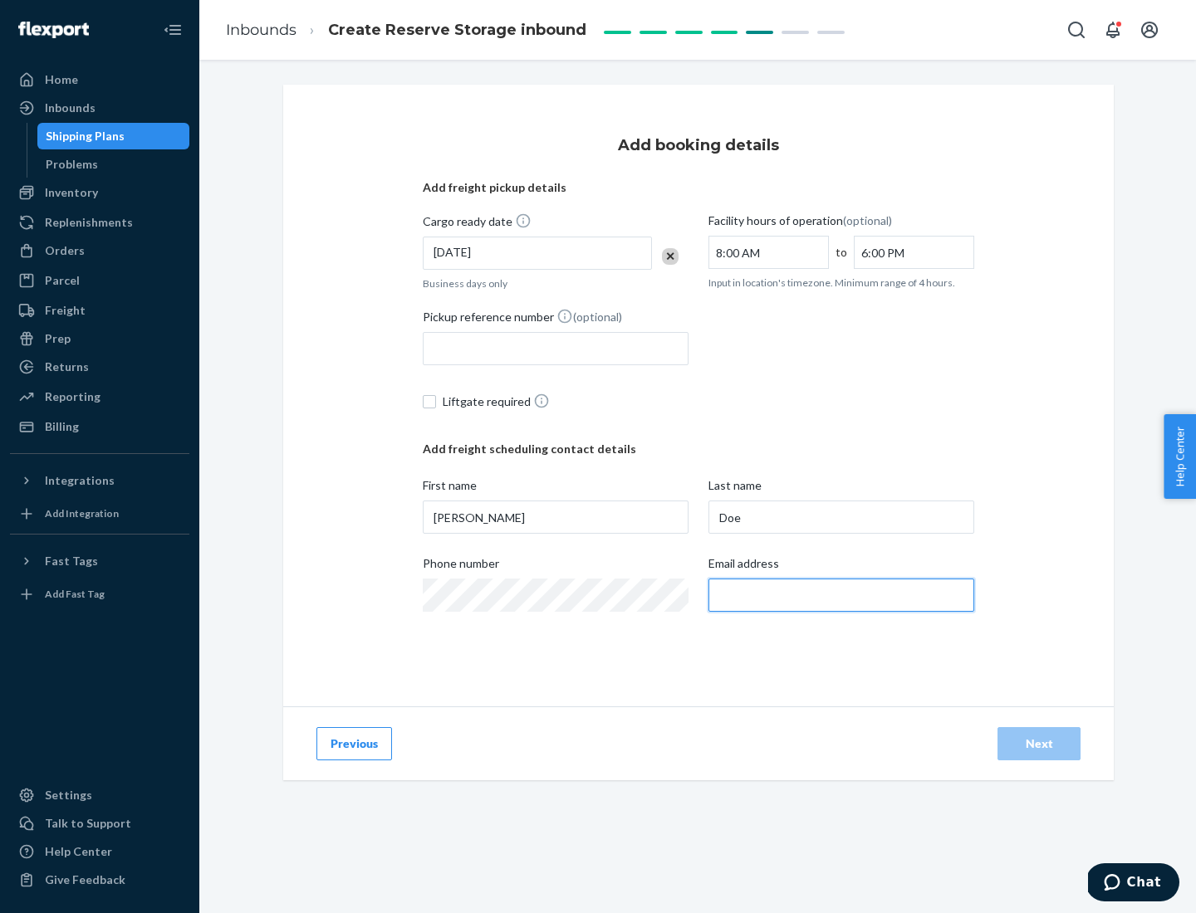
click at [841, 595] on input "Email address" at bounding box center [841, 595] width 266 height 33
type input "[EMAIL_ADDRESS][DOMAIN_NAME]"
click at [1039, 744] on div "Next" at bounding box center [1038, 744] width 55 height 17
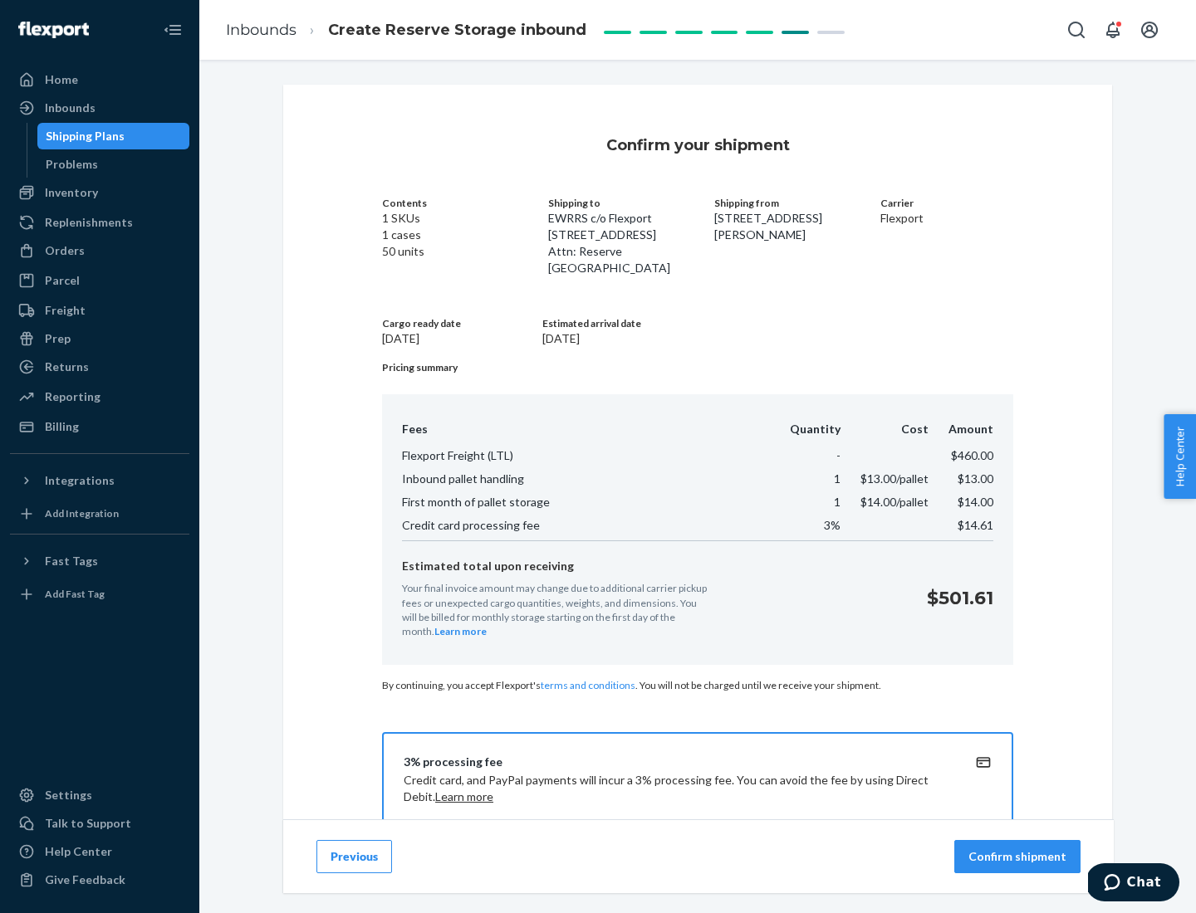
scroll to position [239, 0]
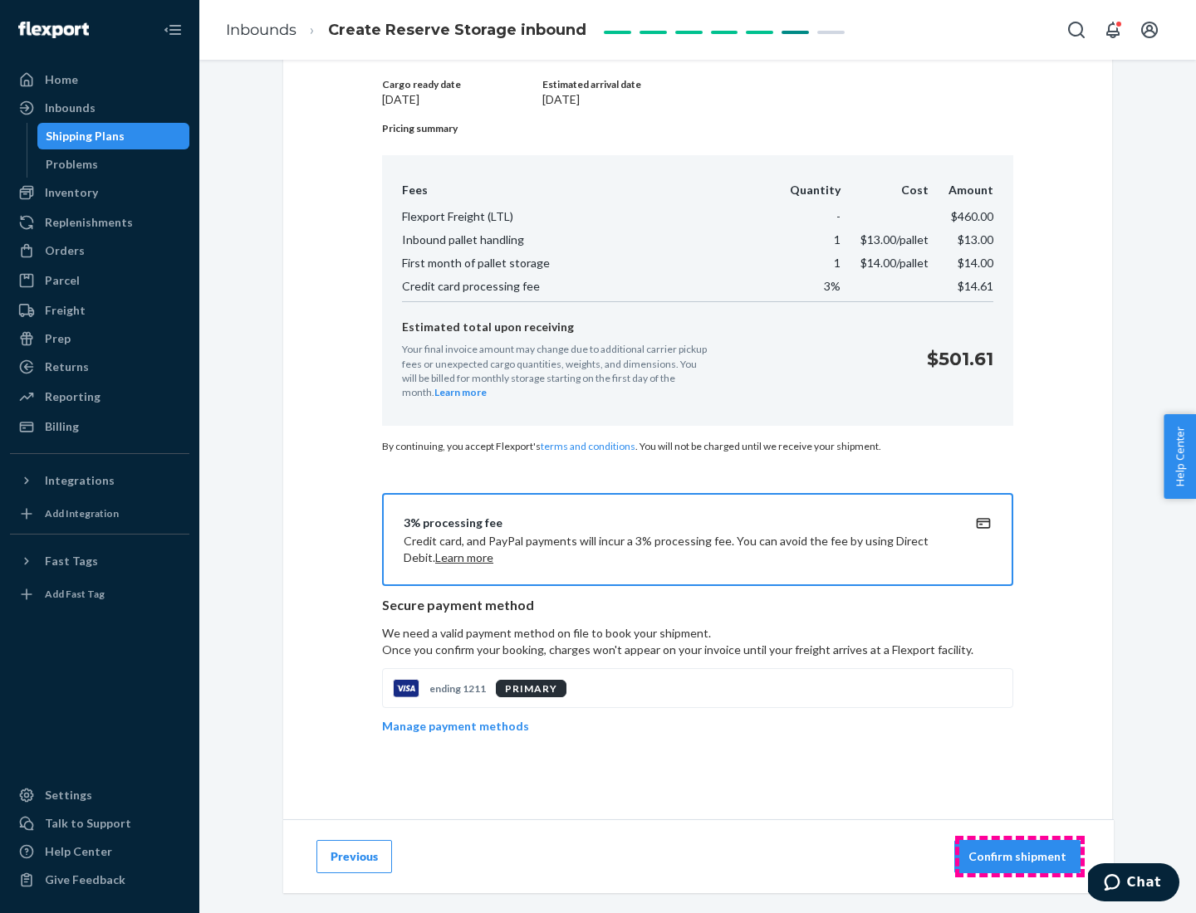
click at [1019, 857] on p "Confirm shipment" at bounding box center [1017, 857] width 98 height 17
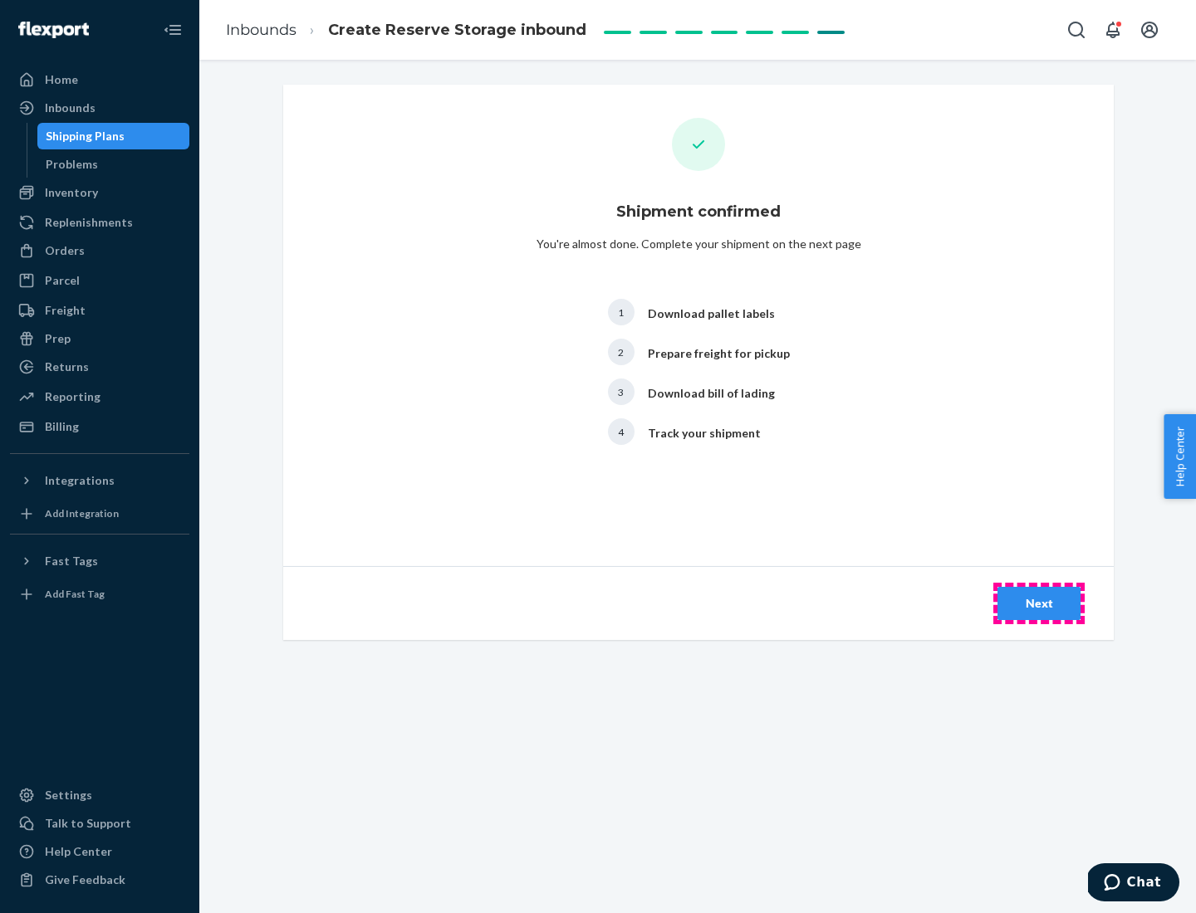
click at [1039, 604] on div "Next" at bounding box center [1038, 603] width 55 height 17
